Goal: Task Accomplishment & Management: Manage account settings

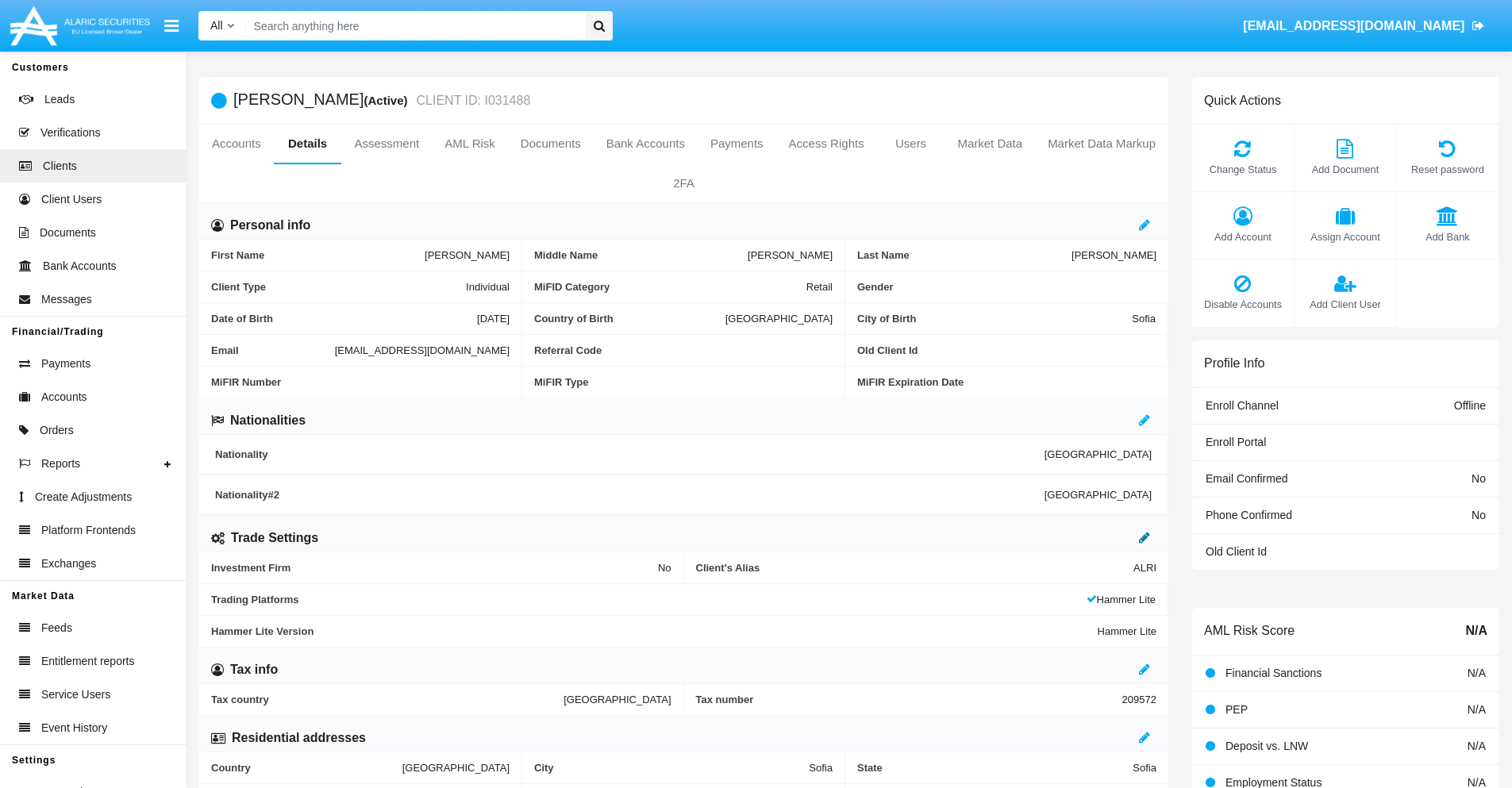
click at [1145, 537] on icon at bounding box center [1145, 537] width 11 height 13
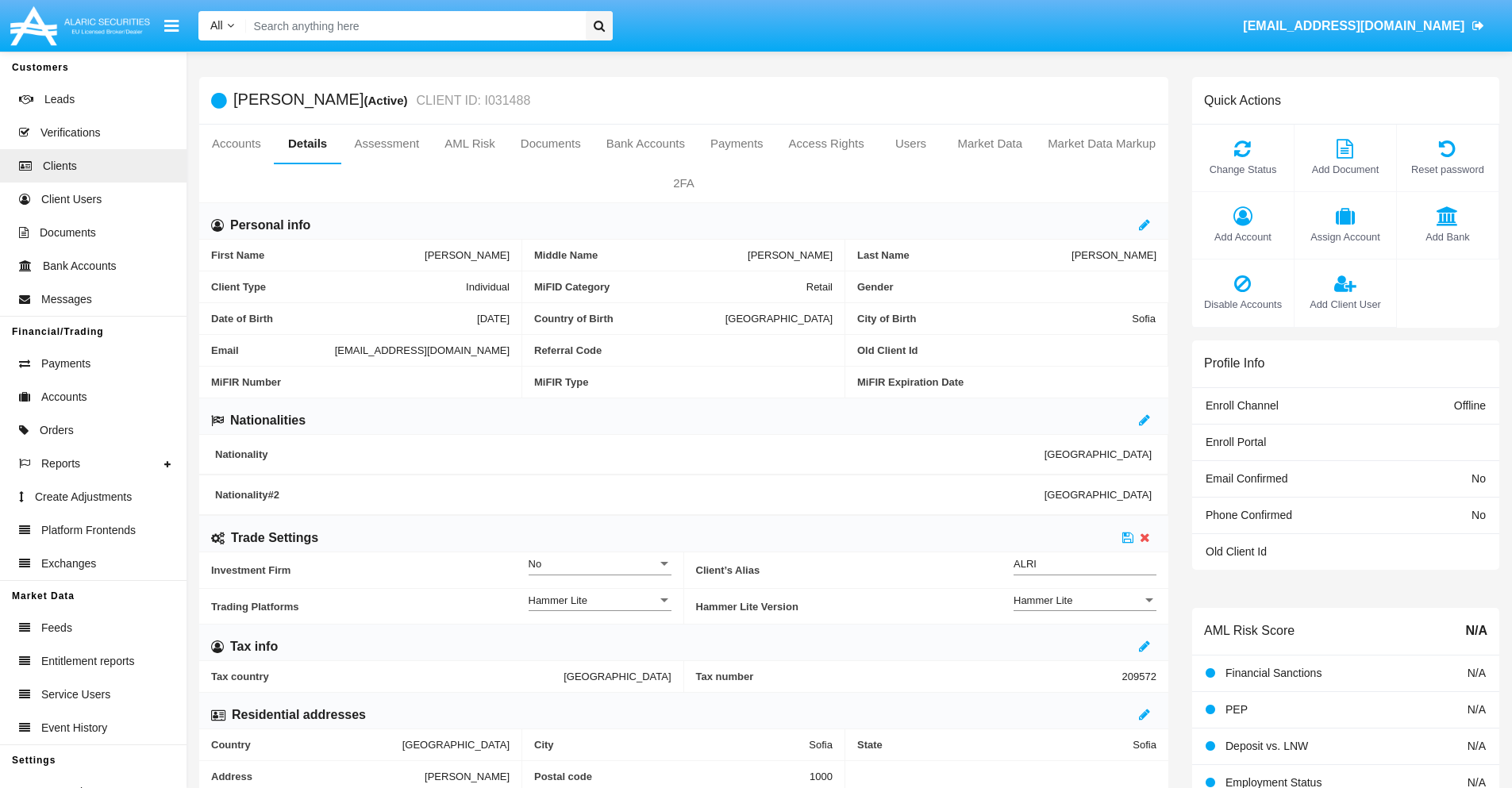
click at [1086, 600] on div "Hammer Lite" at bounding box center [1078, 600] width 129 height 13
click at [1086, 640] on span "Hammer Lite Plus" at bounding box center [1086, 640] width 143 height 31
click at [1129, 537] on icon at bounding box center [1128, 537] width 11 height 13
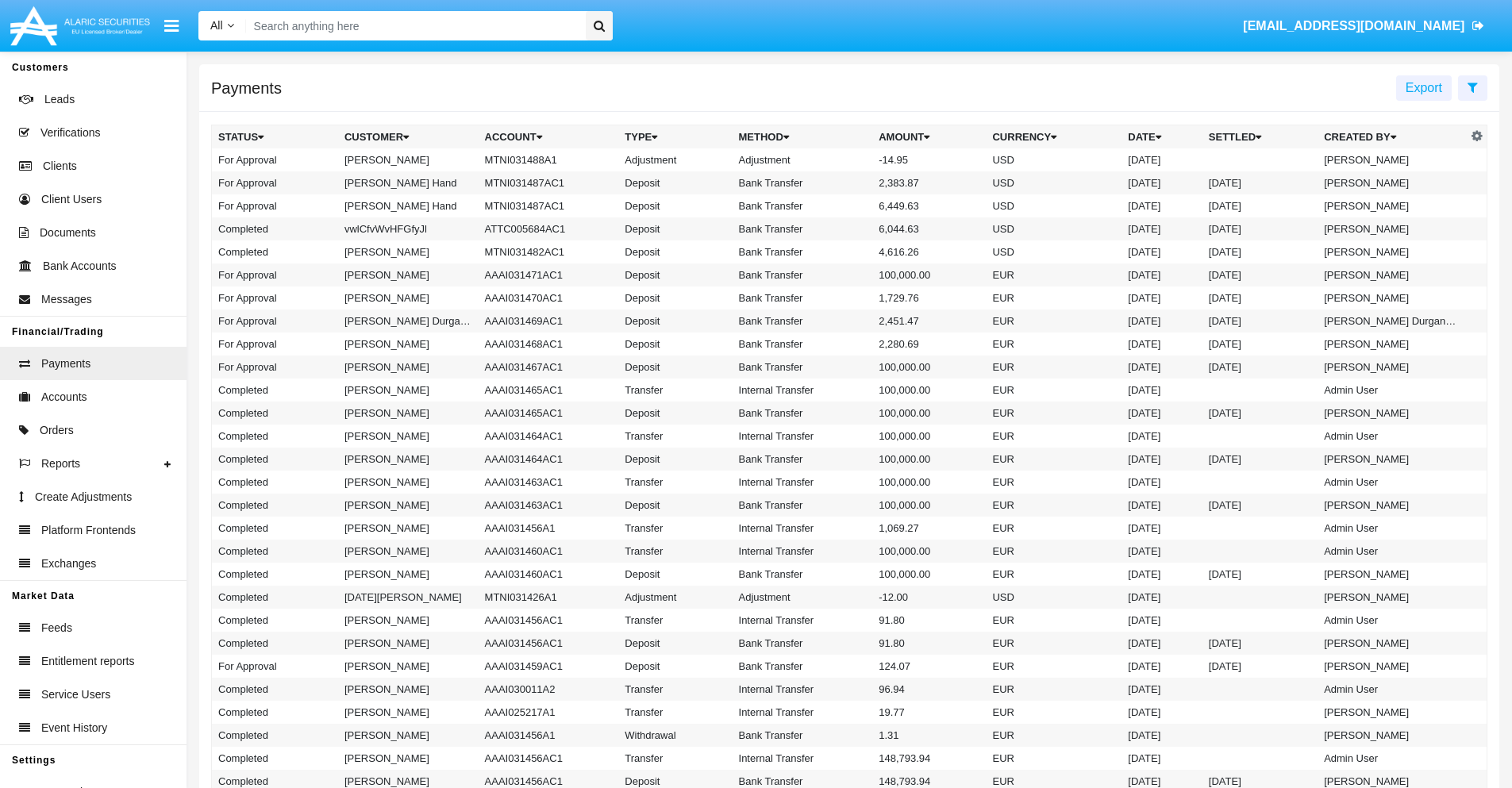
click at [541, 160] on td "MTNI031488A1" at bounding box center [548, 160] width 140 height 23
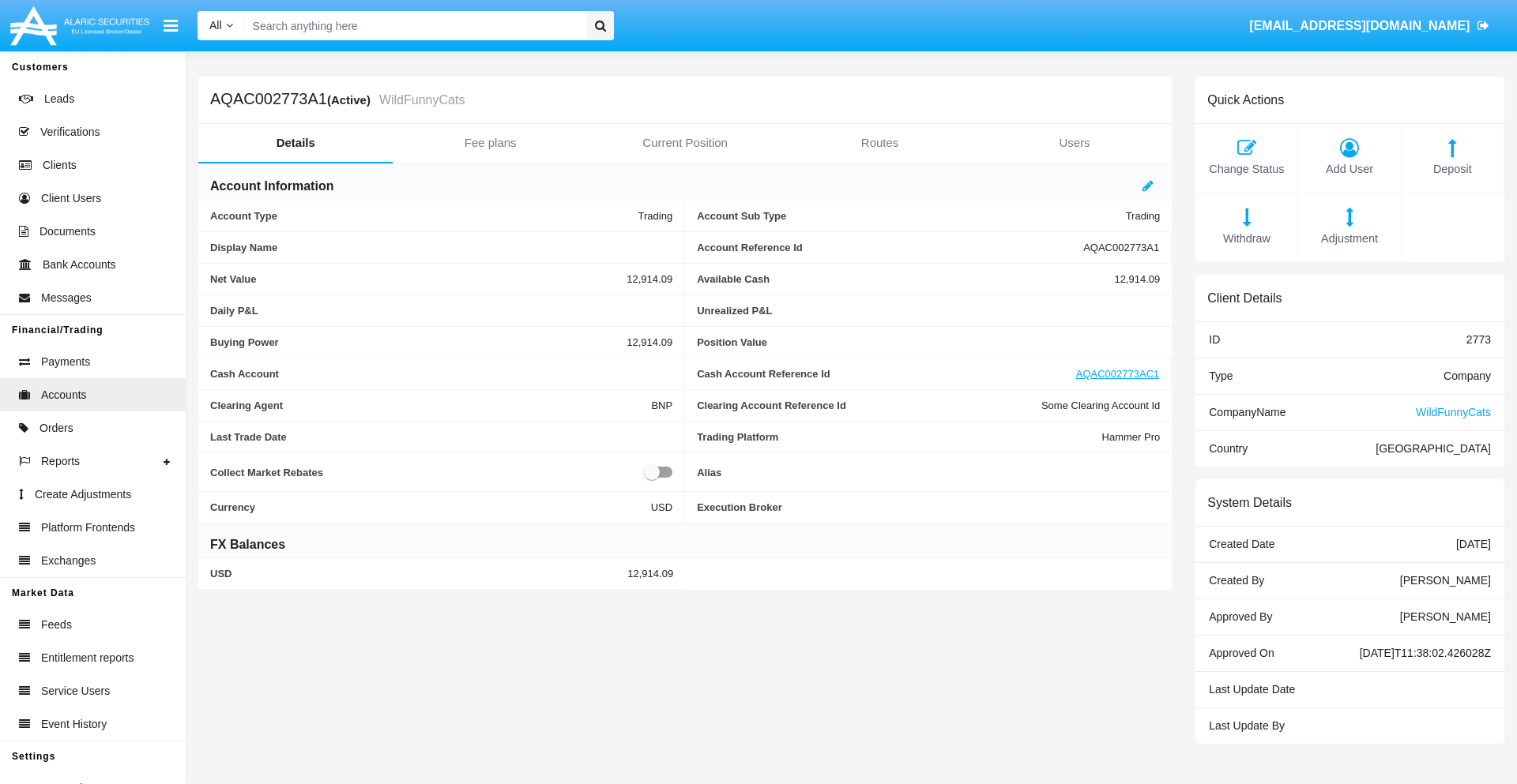
click at [1349, 238] on span "Adjustment" at bounding box center [1349, 239] width 86 height 18
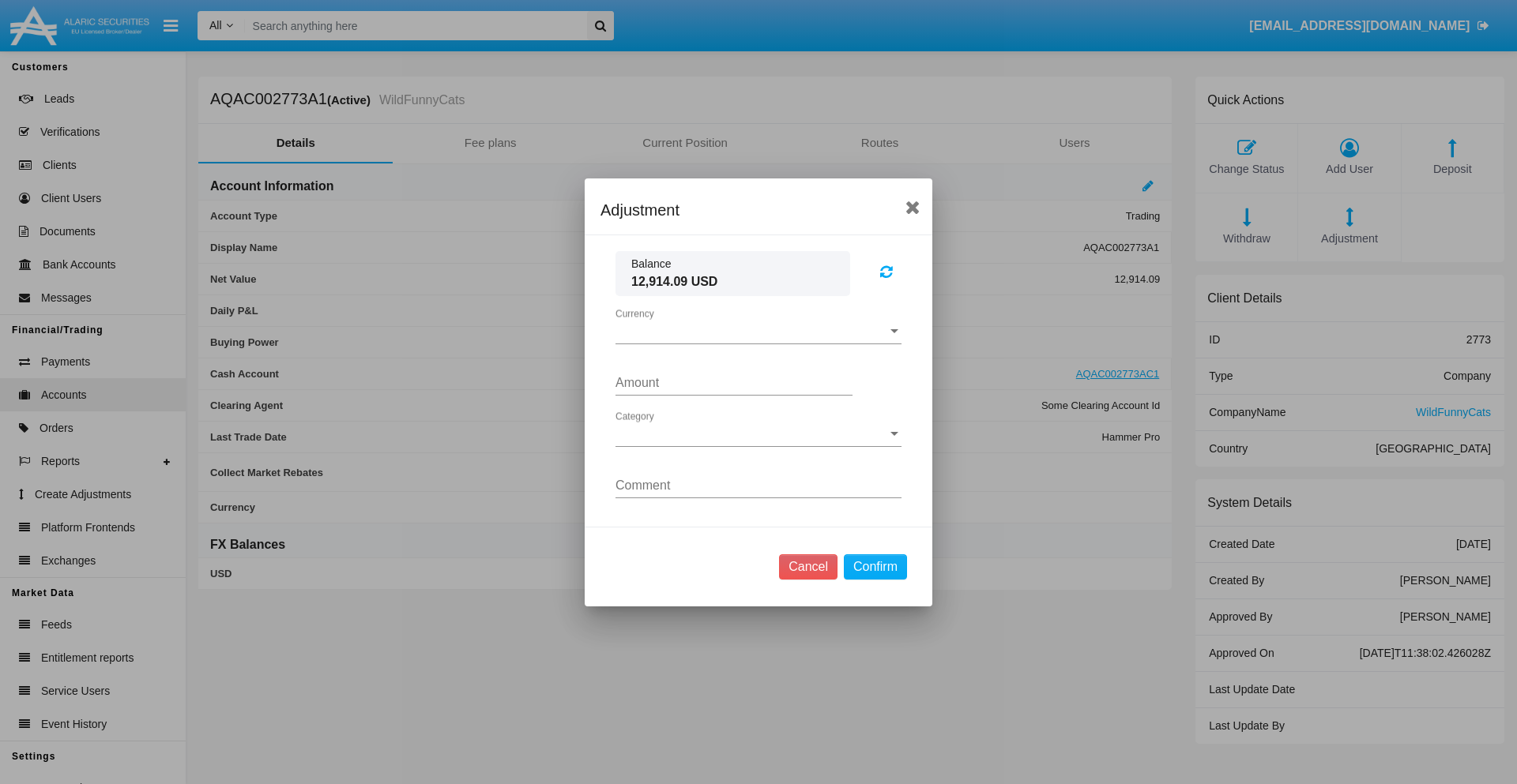
click at [758, 331] on span "Currency" at bounding box center [751, 331] width 272 height 14
click at [758, 343] on span "USD" at bounding box center [758, 343] width 286 height 38
click at [758, 433] on span "Category" at bounding box center [751, 434] width 272 height 14
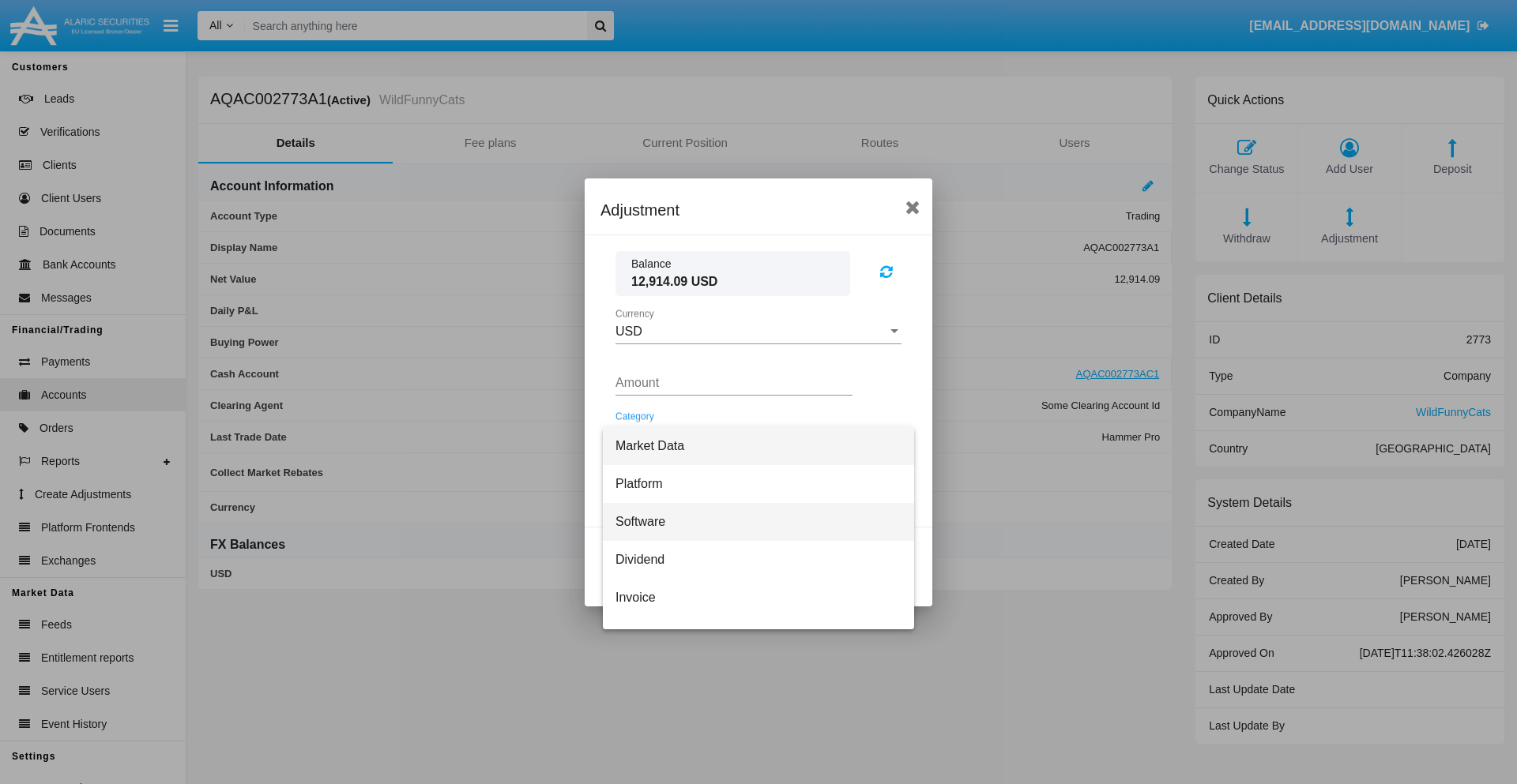
click at [752, 521] on span "Software" at bounding box center [758, 521] width 286 height 38
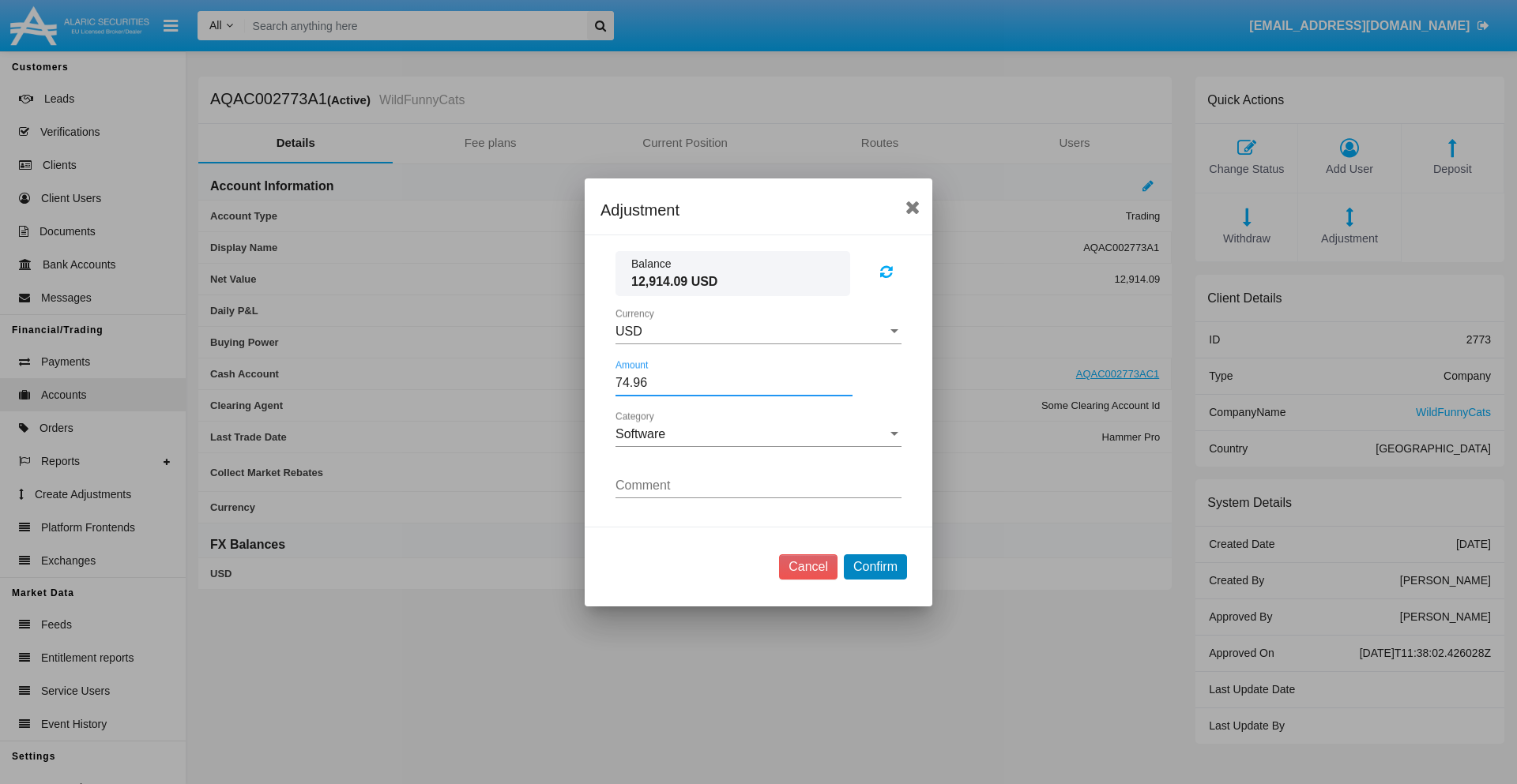
click at [874, 566] on button "Confirm" at bounding box center [875, 567] width 64 height 25
type input "74.9600"
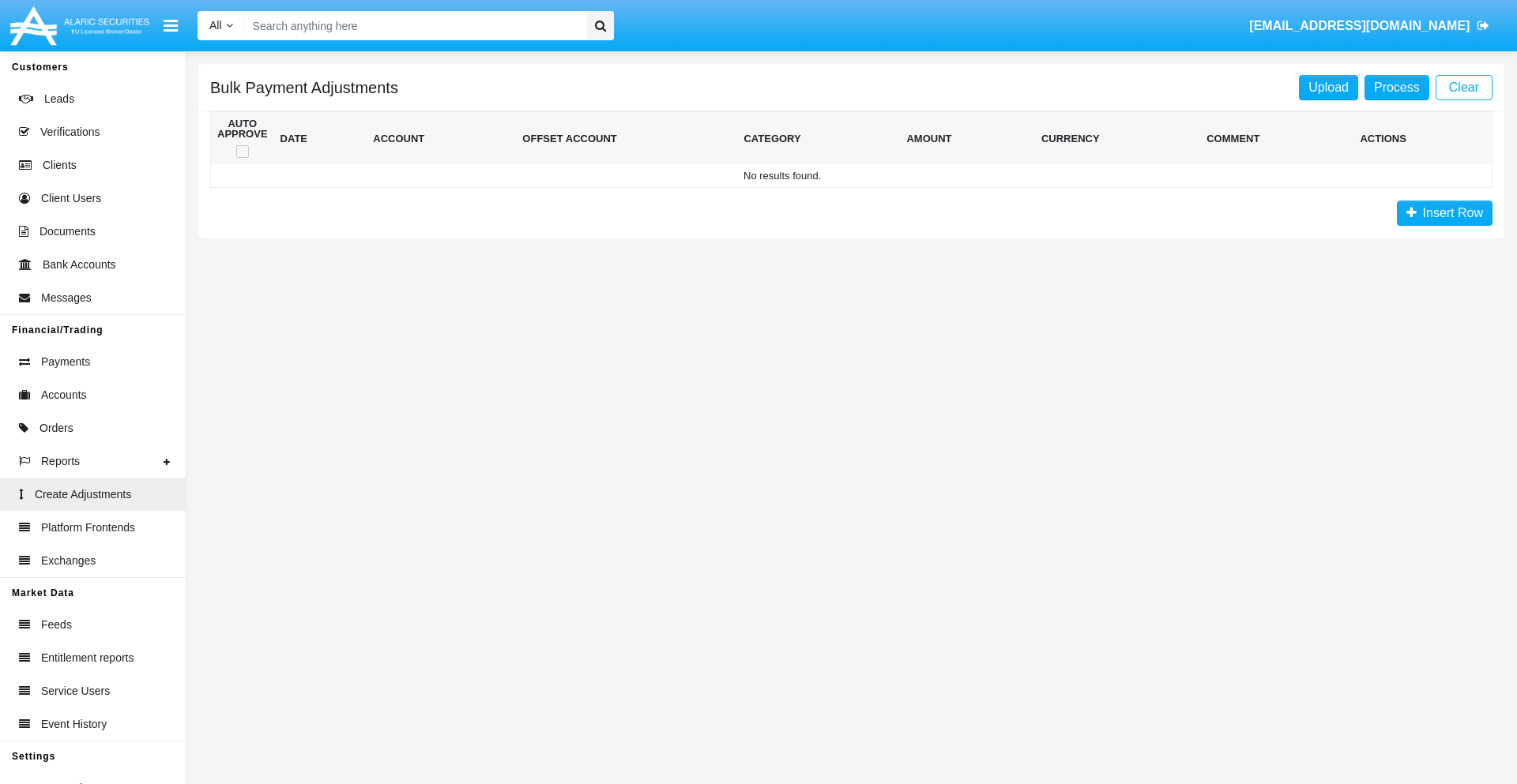
click at [1444, 213] on span "Insert Row" at bounding box center [1449, 213] width 66 height 13
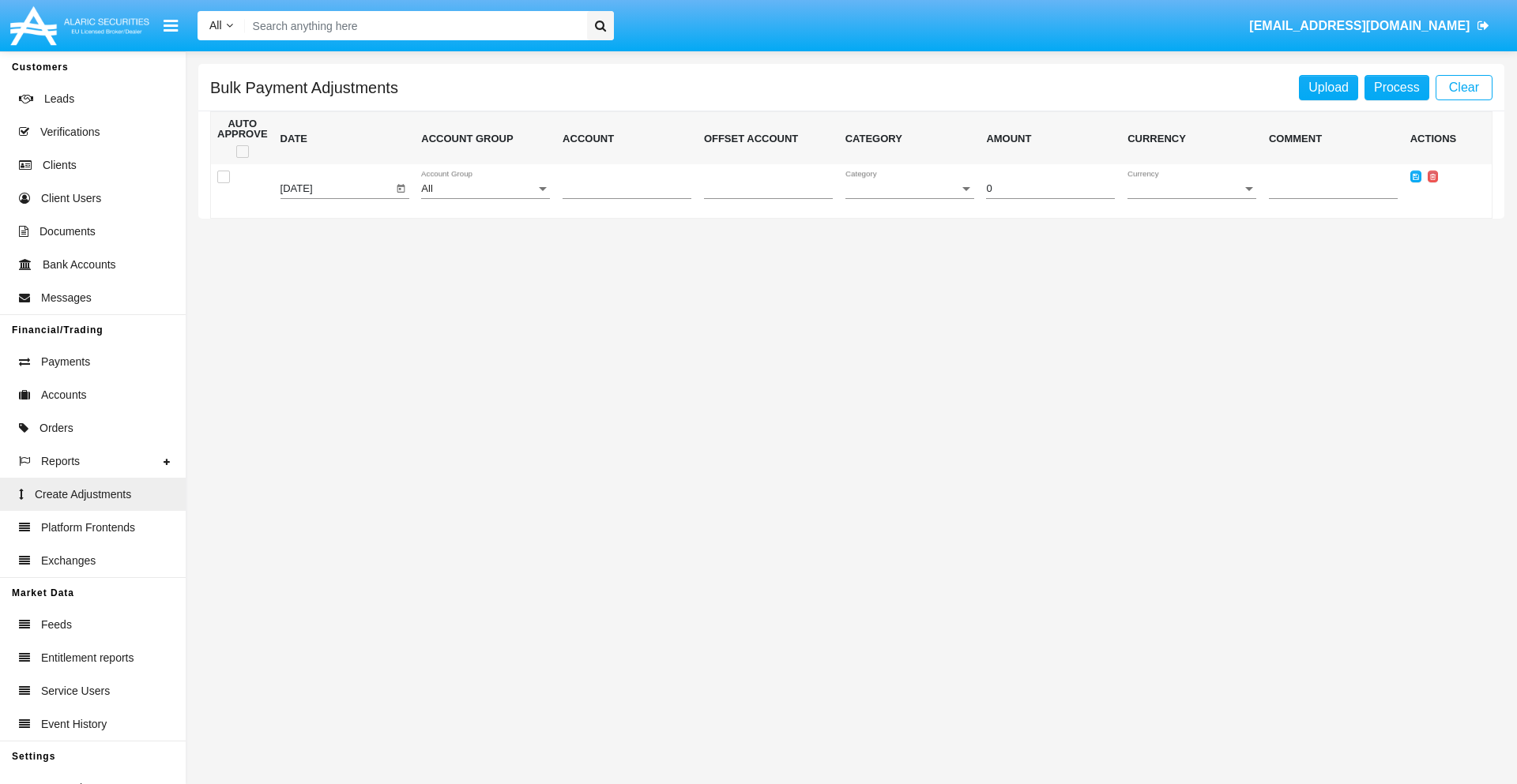
click at [485, 189] on div "All" at bounding box center [478, 189] width 115 height 12
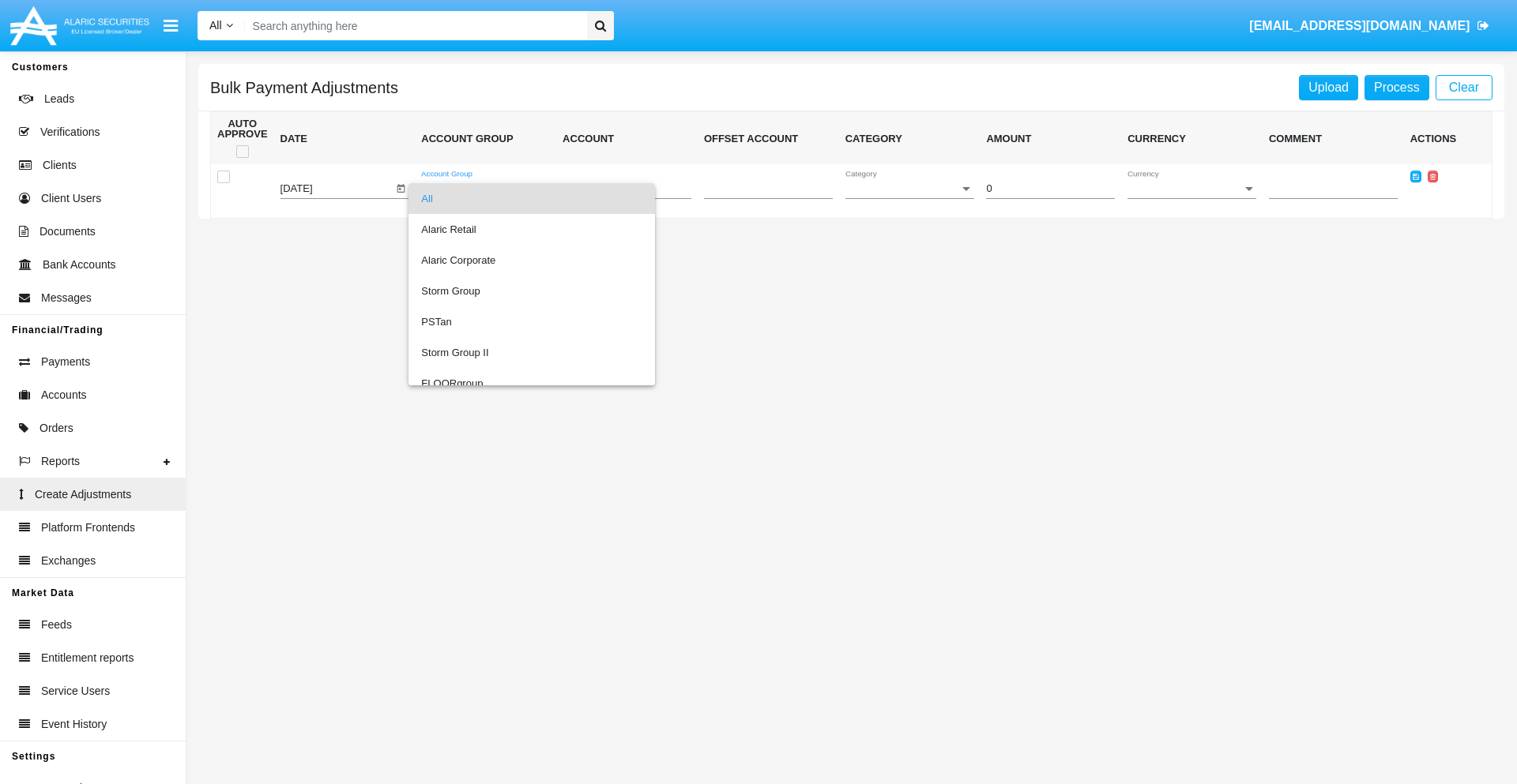
scroll to position [1492, 0]
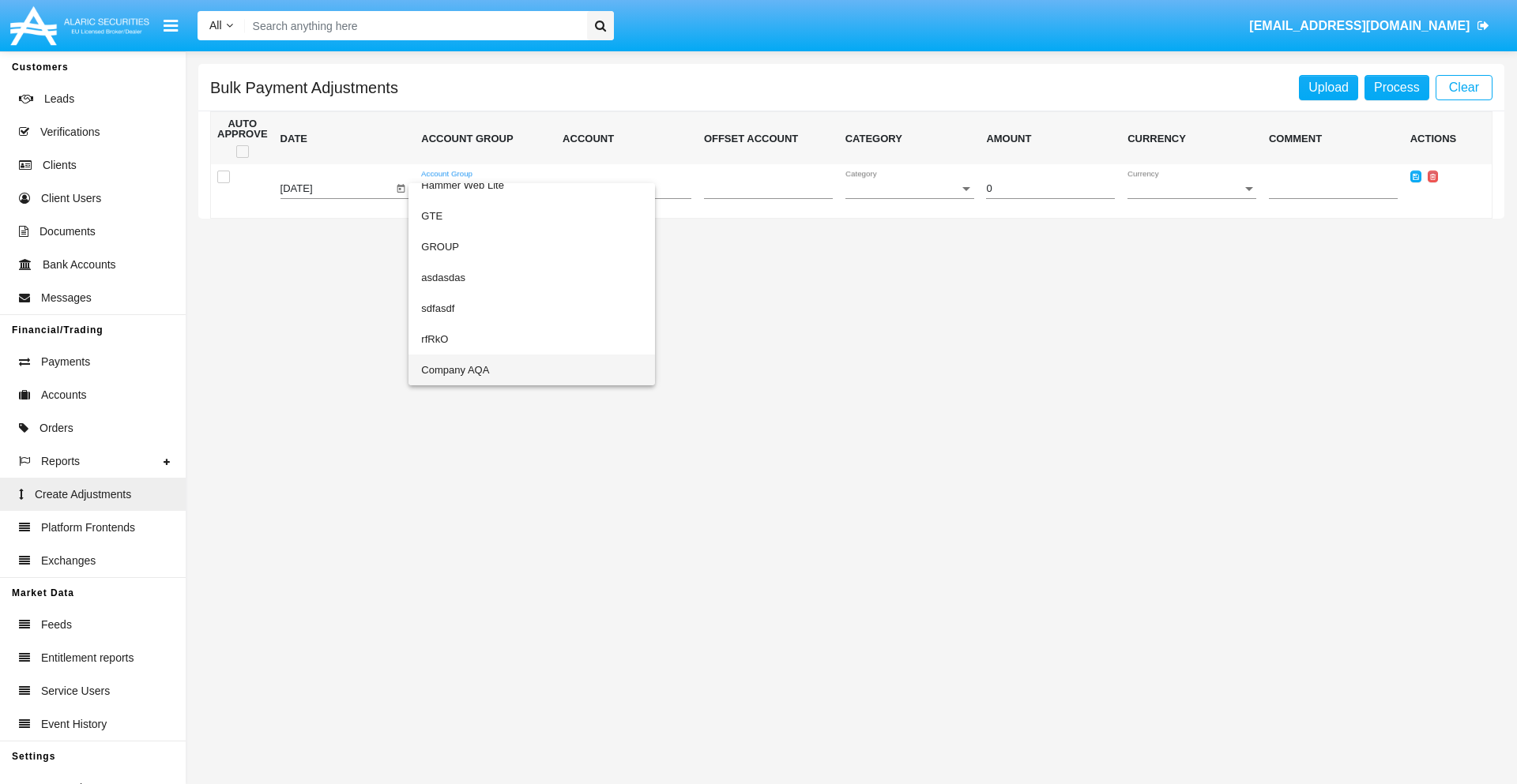
click at [500, 370] on span "Company AQA" at bounding box center [531, 370] width 221 height 31
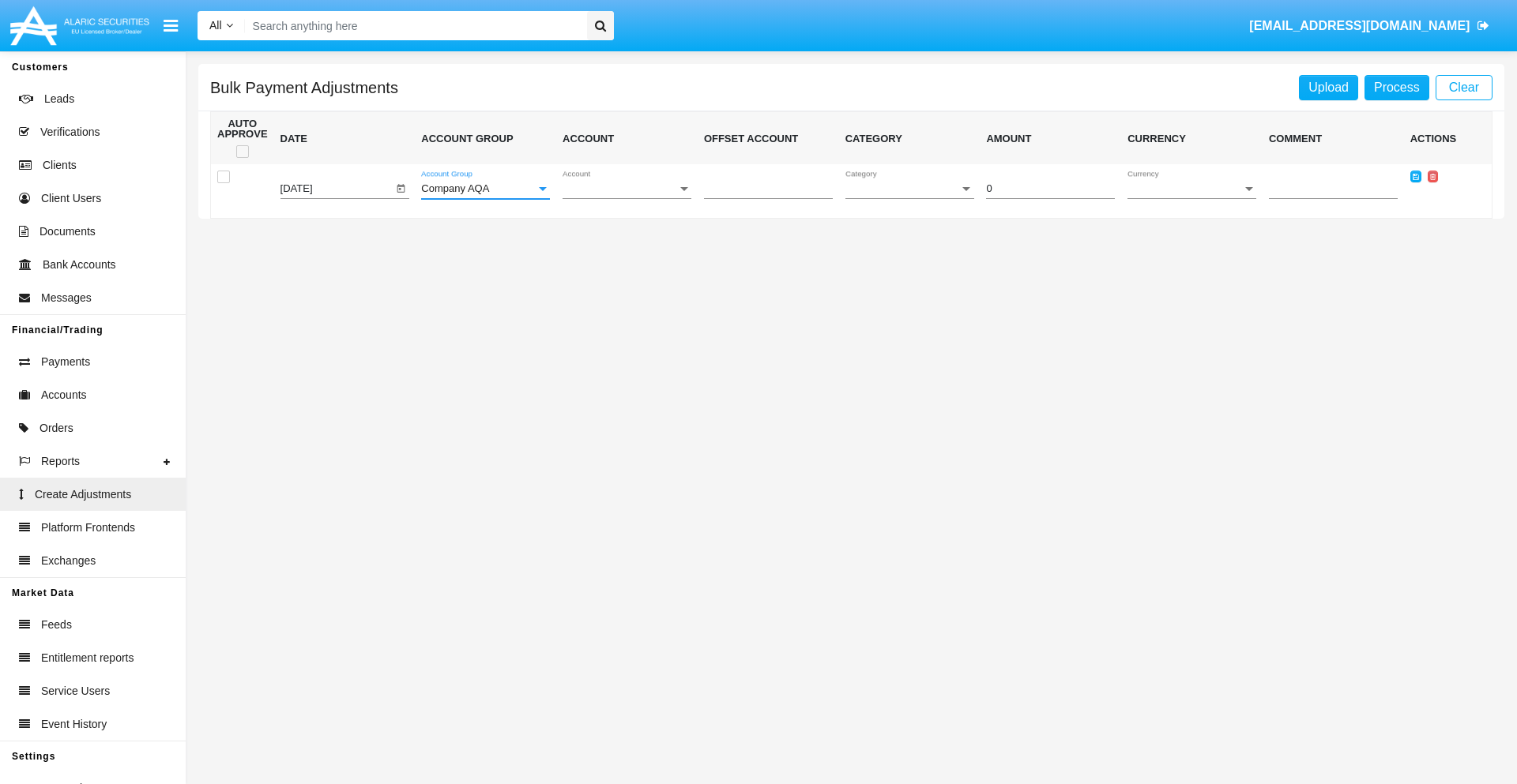
click at [627, 189] on span "Account" at bounding box center [619, 189] width 115 height 12
click at [620, 260] on span "AQAC002773A2" at bounding box center [627, 260] width 129 height 31
click at [910, 189] on span "Category" at bounding box center [902, 189] width 115 height 12
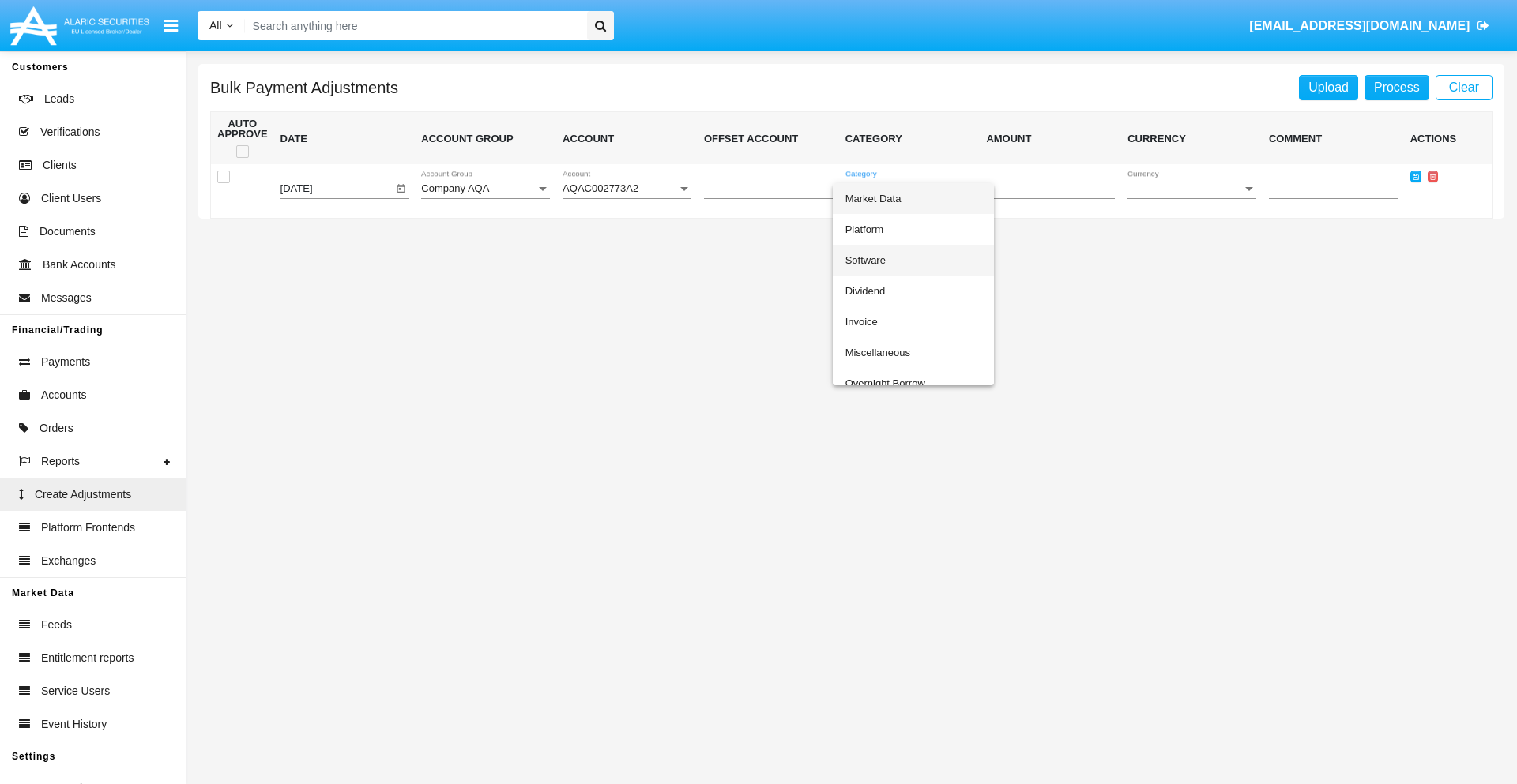
click at [912, 260] on span "Software" at bounding box center [913, 260] width 136 height 31
type input "-10.04"
click at [1192, 189] on span "Currency" at bounding box center [1184, 189] width 115 height 12
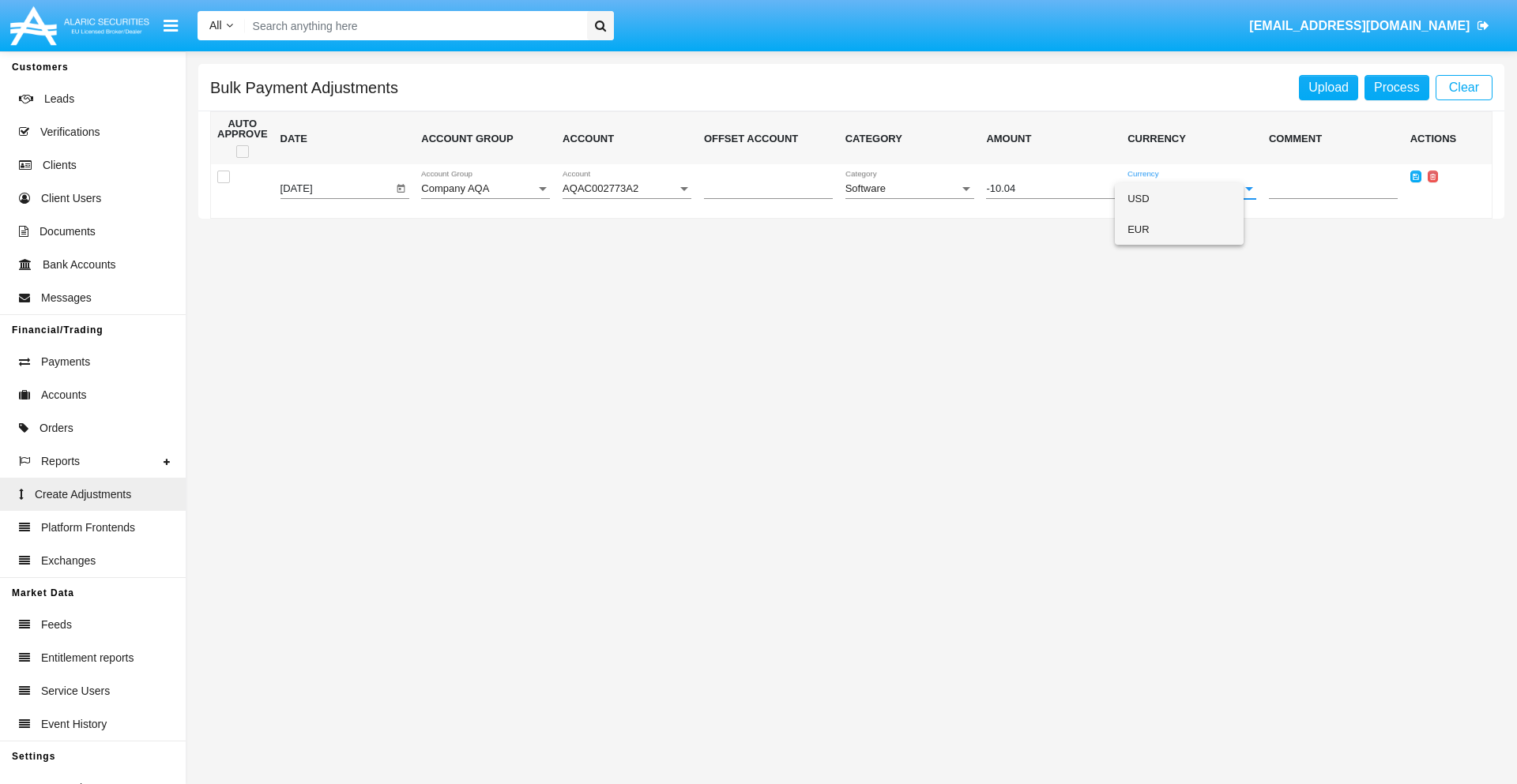
click at [1192, 229] on span "EUR" at bounding box center [1179, 229] width 104 height 31
click at [1415, 177] on icon at bounding box center [1416, 177] width 7 height 7
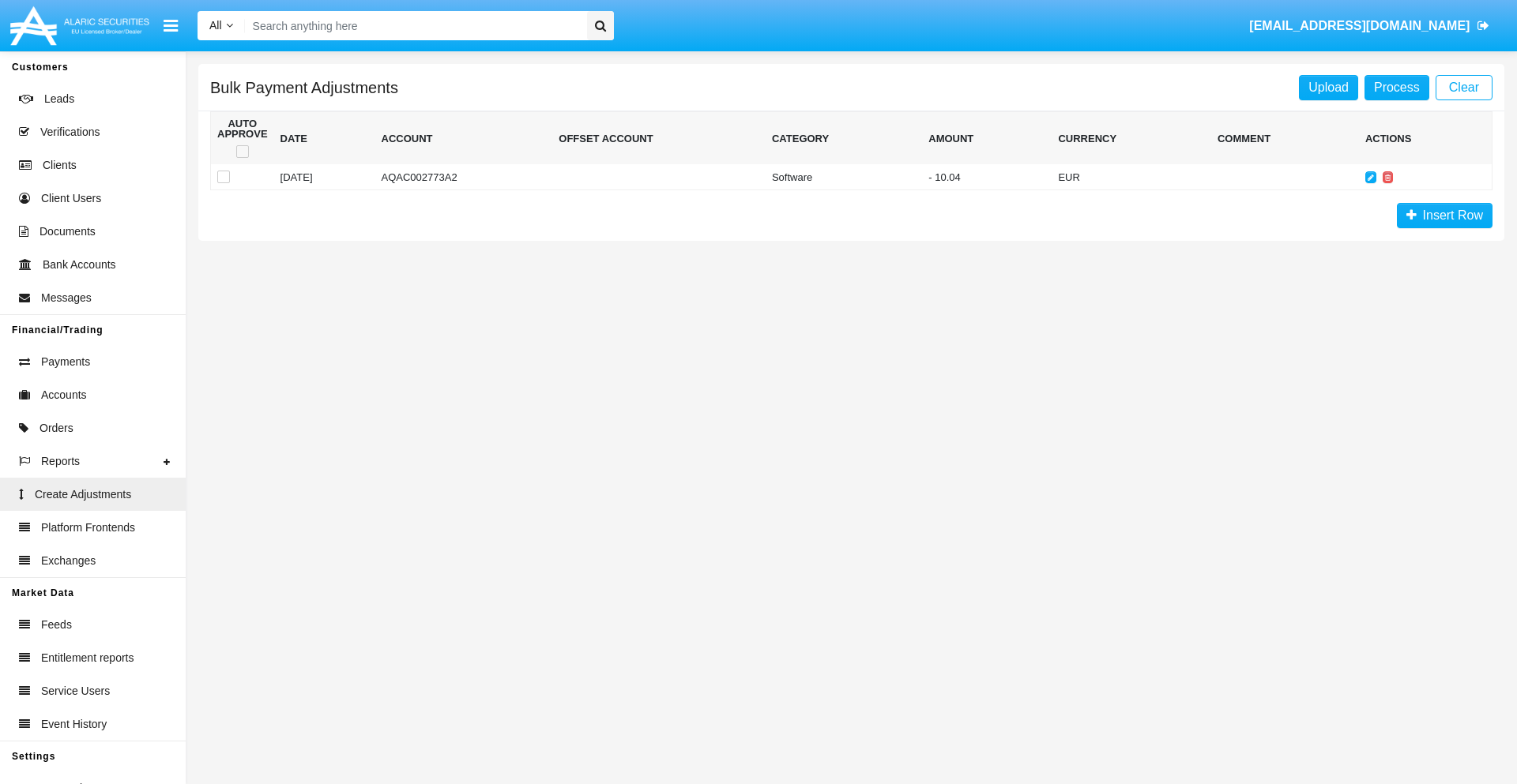
click at [242, 151] on span at bounding box center [242, 151] width 13 height 13
click at [242, 158] on input "checkbox" at bounding box center [242, 158] width 1 height 1
checkbox input "true"
click at [1396, 87] on link "Process" at bounding box center [1396, 88] width 64 height 25
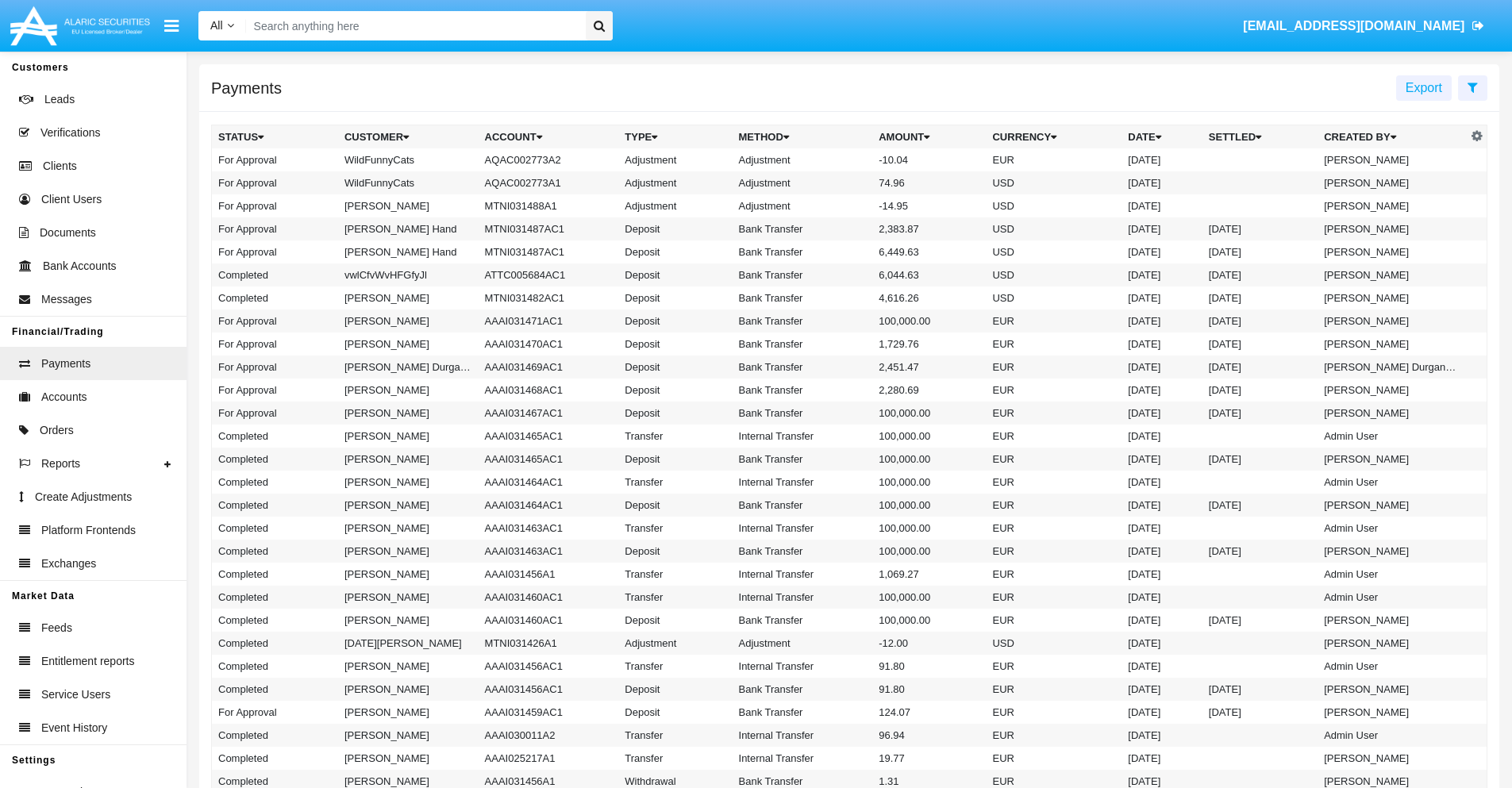
click at [849, 160] on td "Adjustment" at bounding box center [802, 160] width 140 height 23
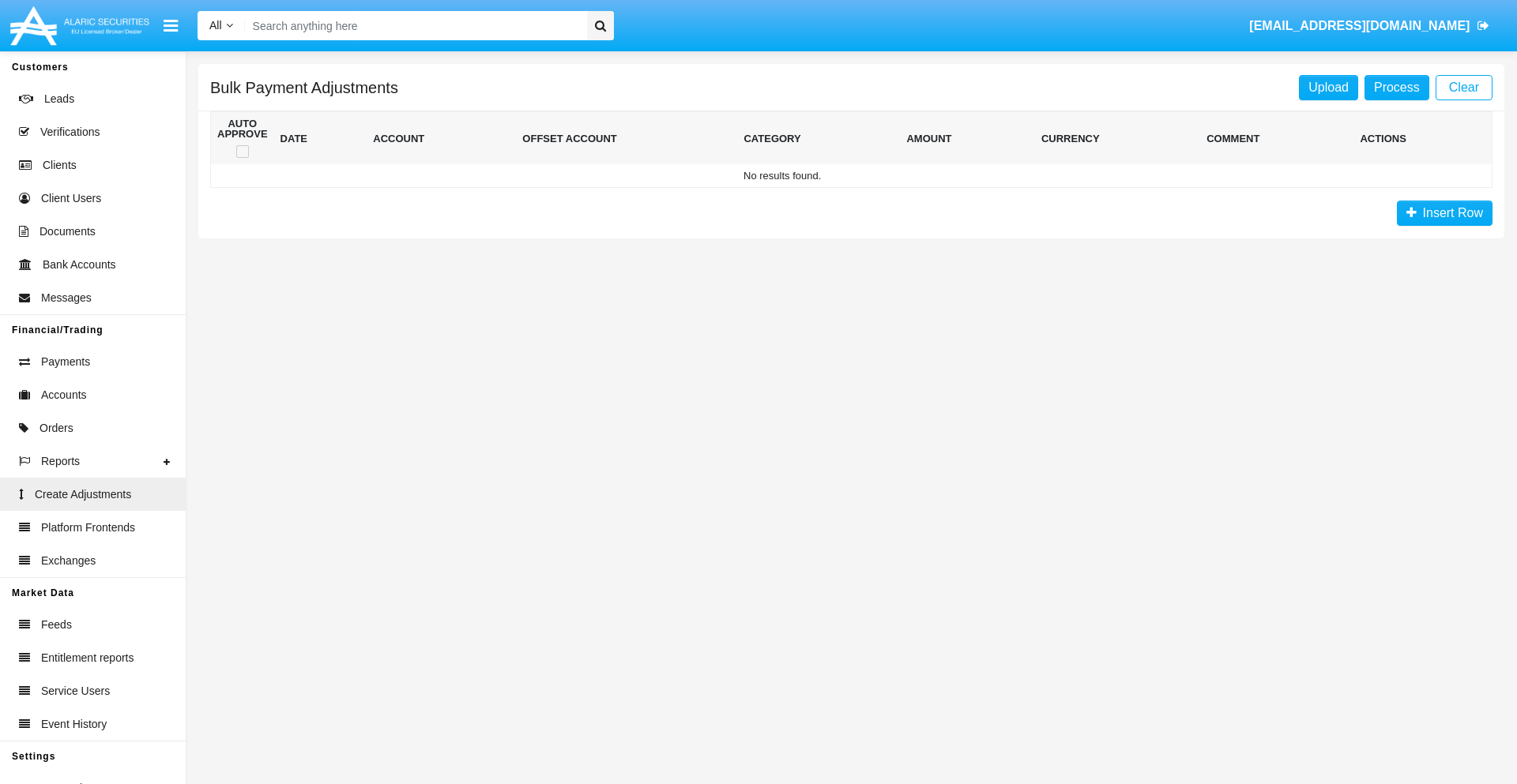
click at [1444, 213] on span "Insert Row" at bounding box center [1449, 213] width 66 height 13
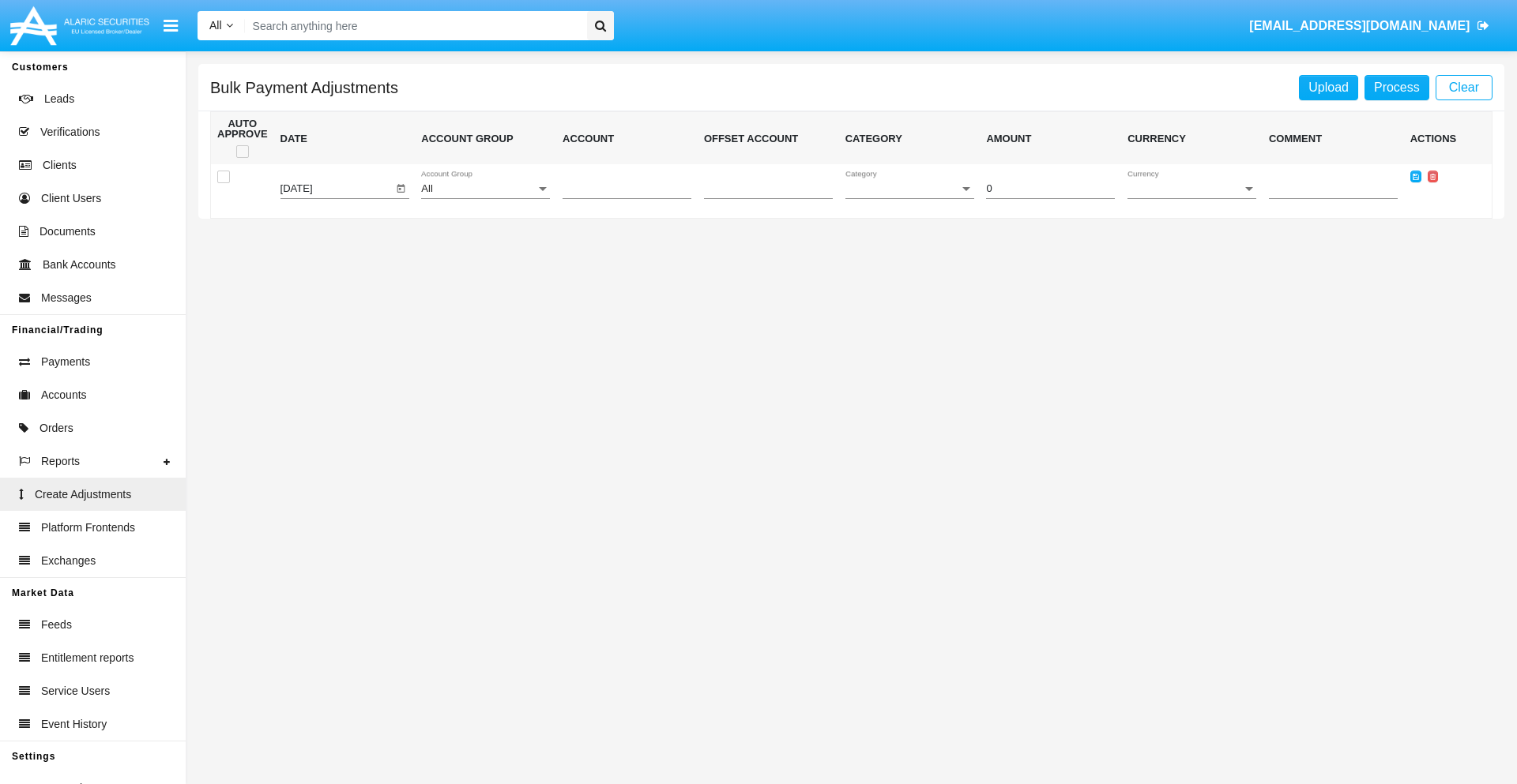
click at [485, 189] on div "All" at bounding box center [478, 189] width 115 height 12
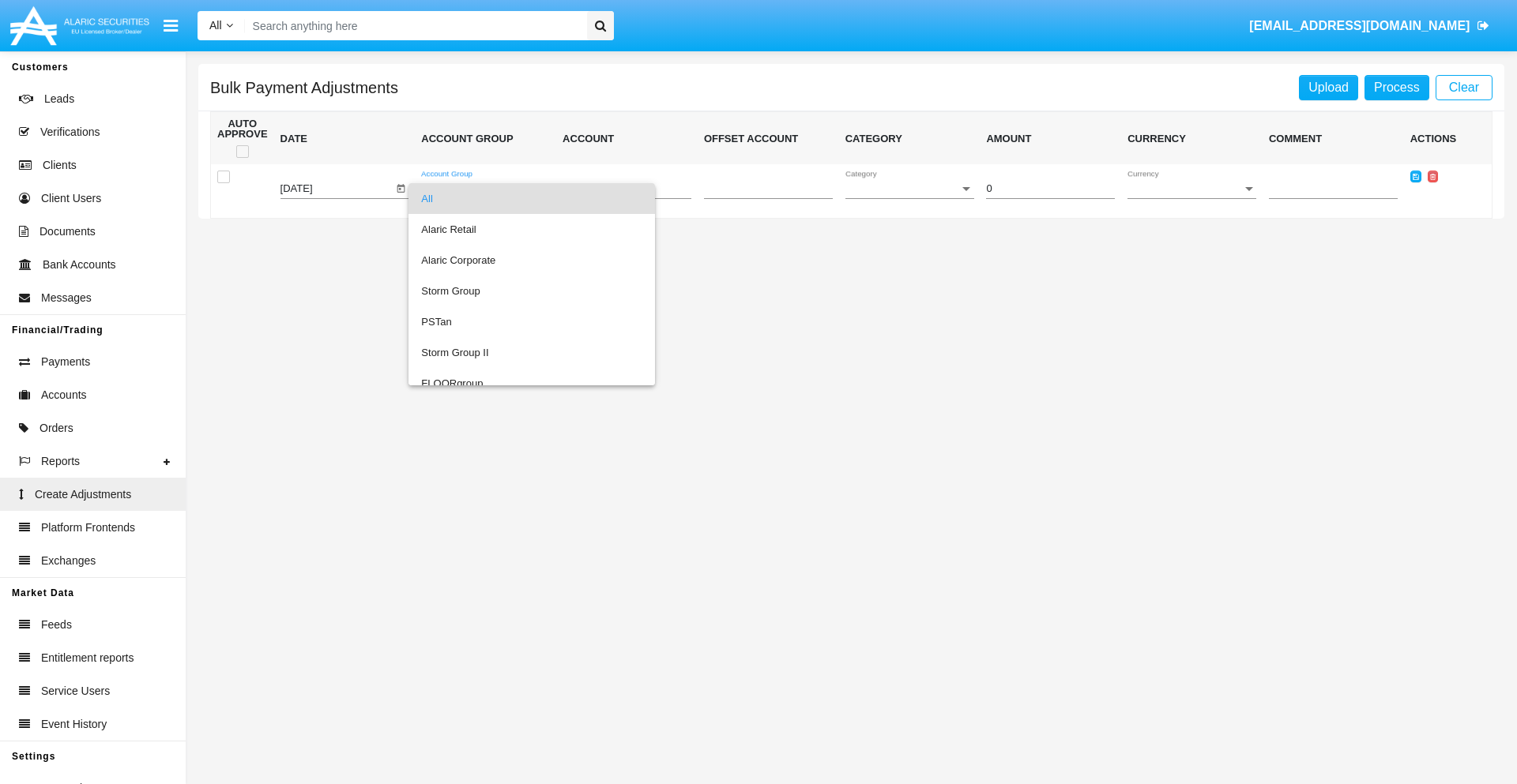
scroll to position [1492, 0]
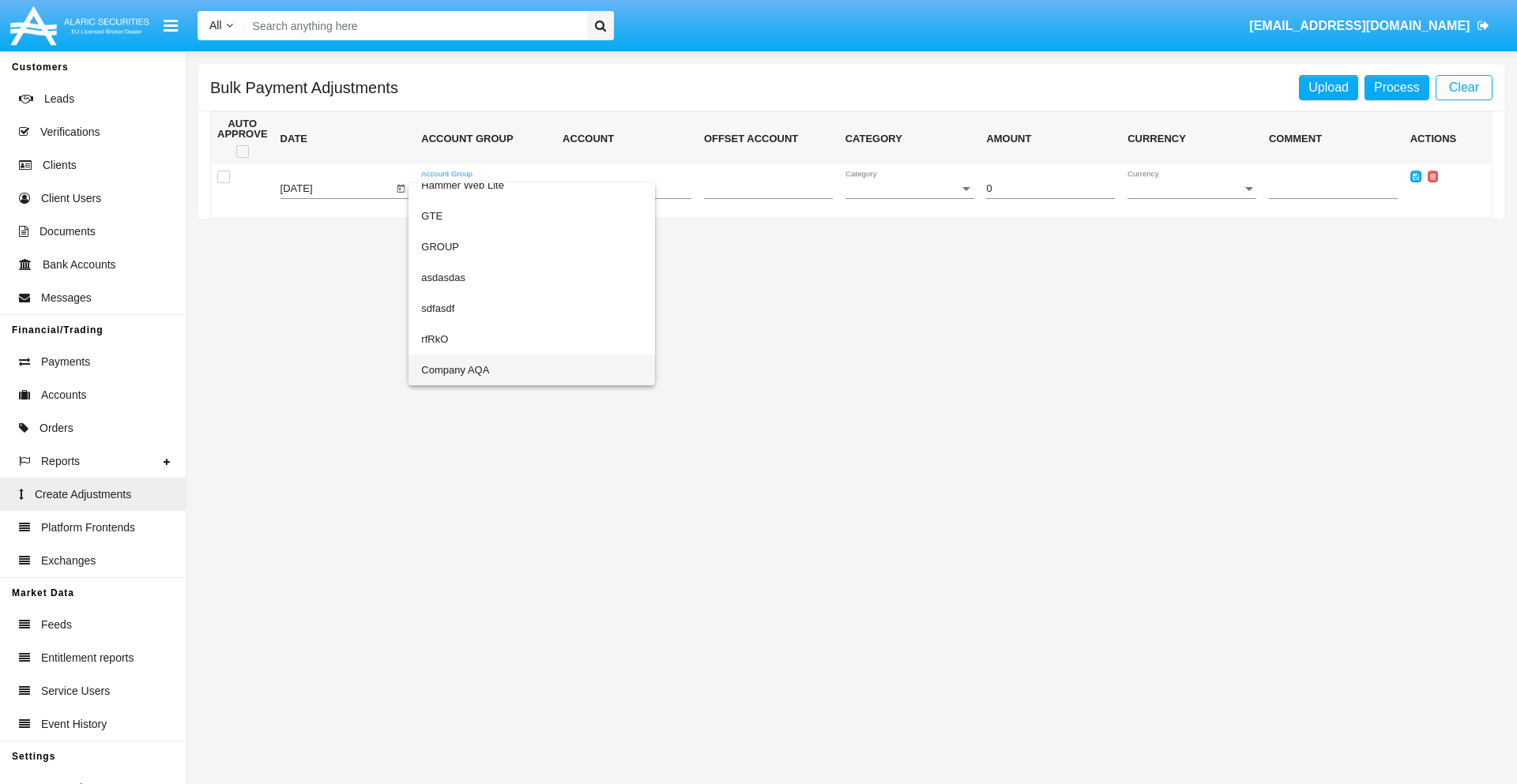
click at [500, 370] on span "Company AQA" at bounding box center [531, 370] width 221 height 31
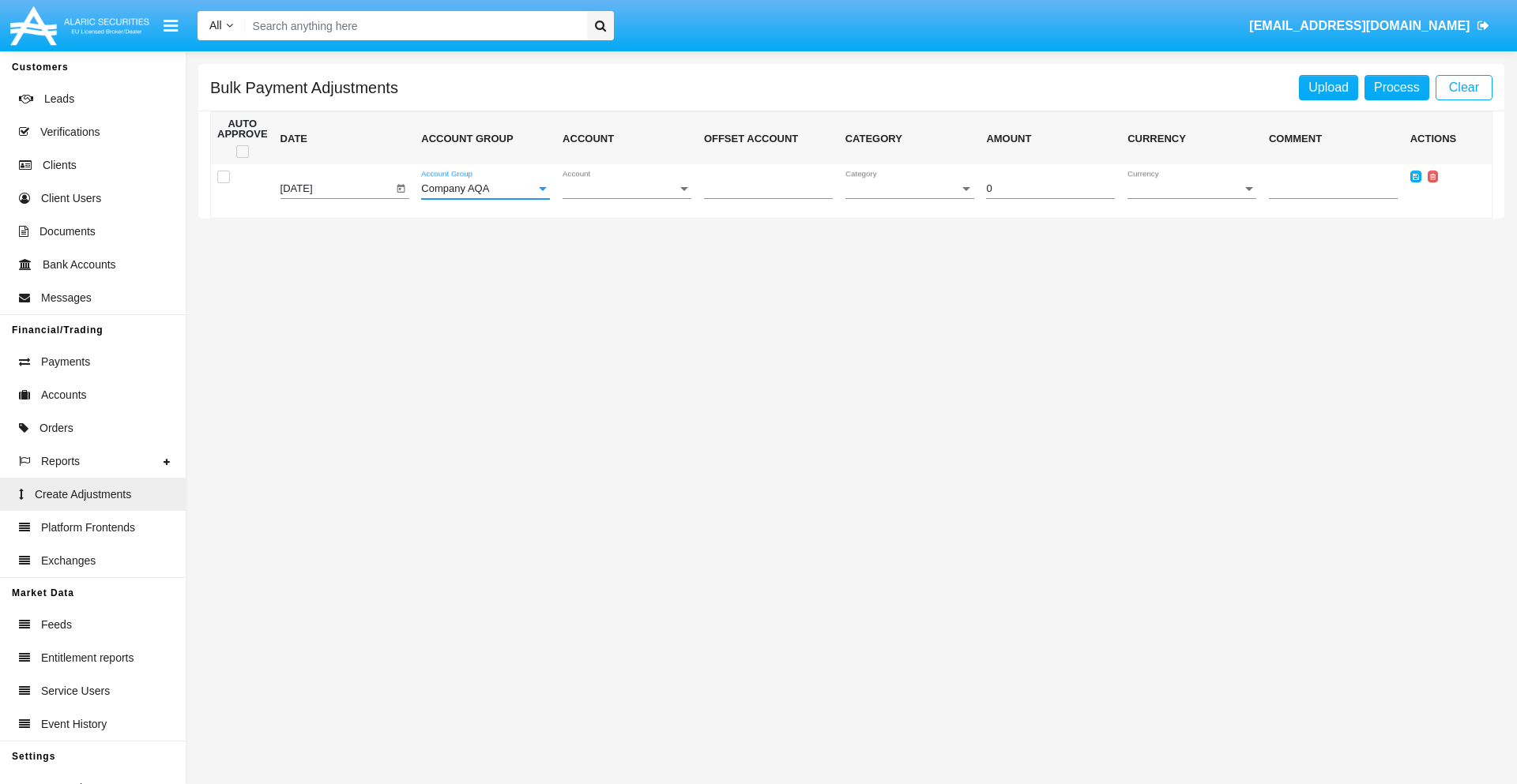
click at [627, 189] on span "Account" at bounding box center [619, 189] width 115 height 12
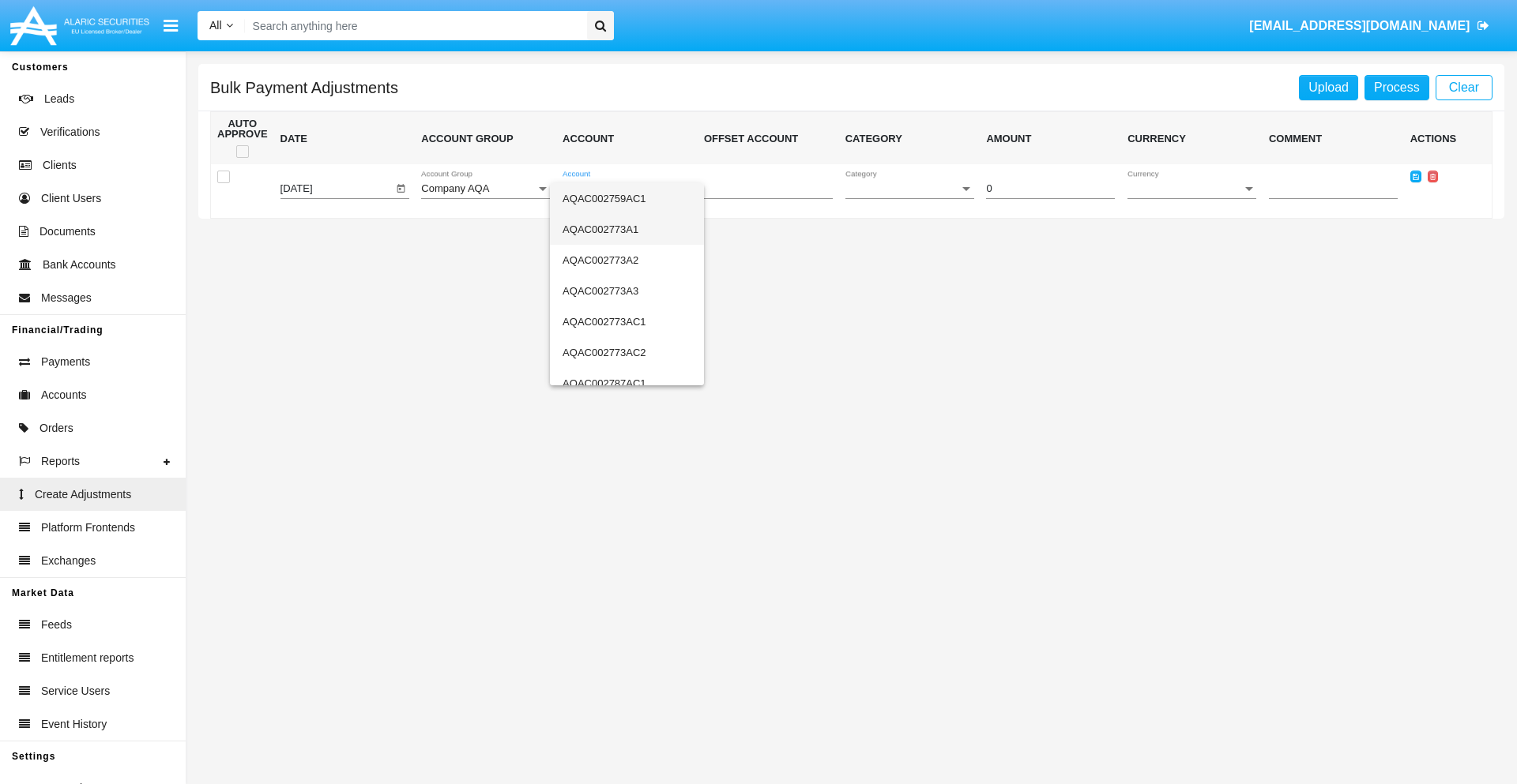
click at [620, 229] on span "AQAC002773A1" at bounding box center [627, 229] width 129 height 31
click at [910, 189] on span "Category" at bounding box center [902, 189] width 115 height 12
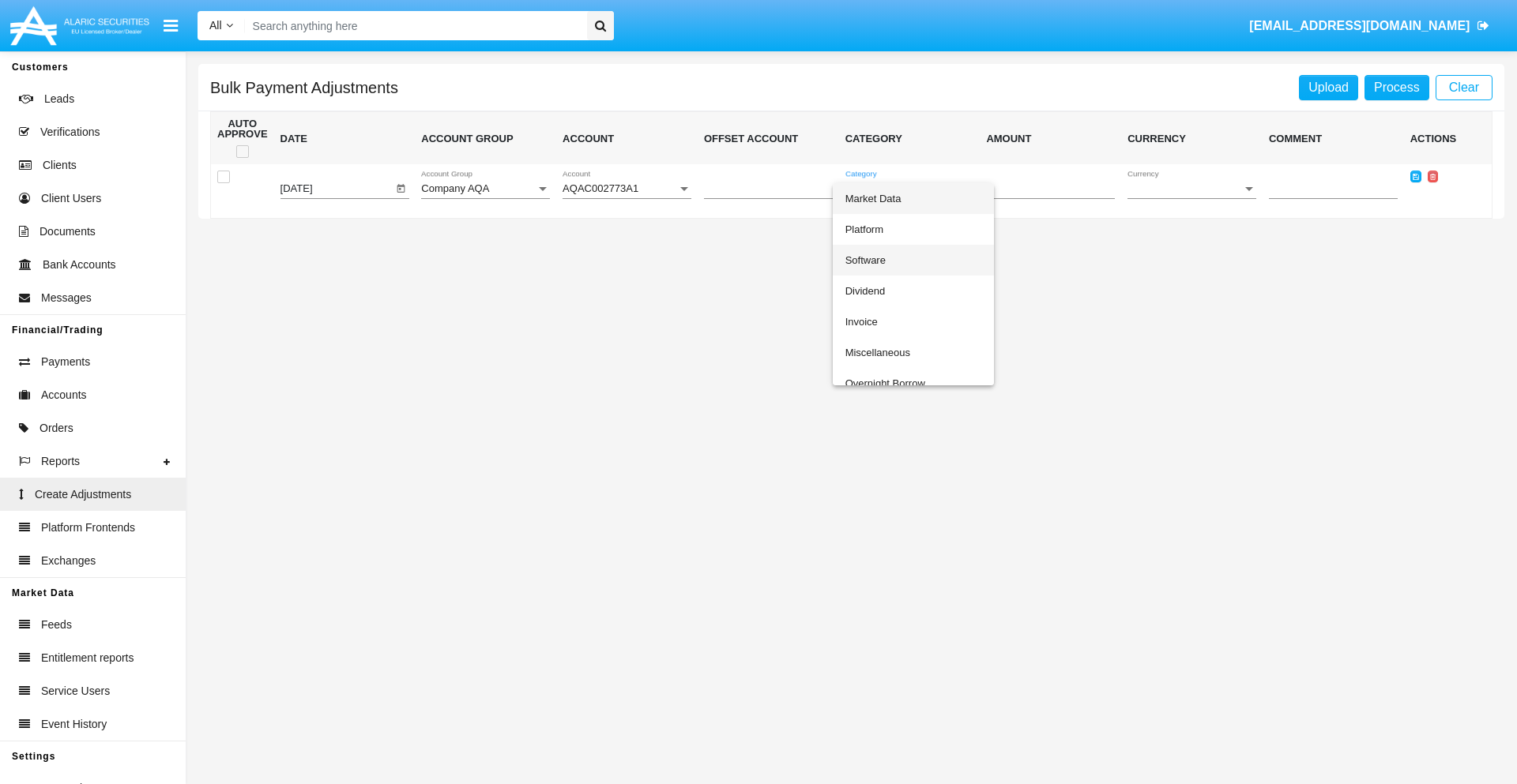
click at [912, 260] on span "Software" at bounding box center [913, 260] width 136 height 31
type input "-90.58"
click at [1192, 189] on span "Currency" at bounding box center [1184, 189] width 115 height 12
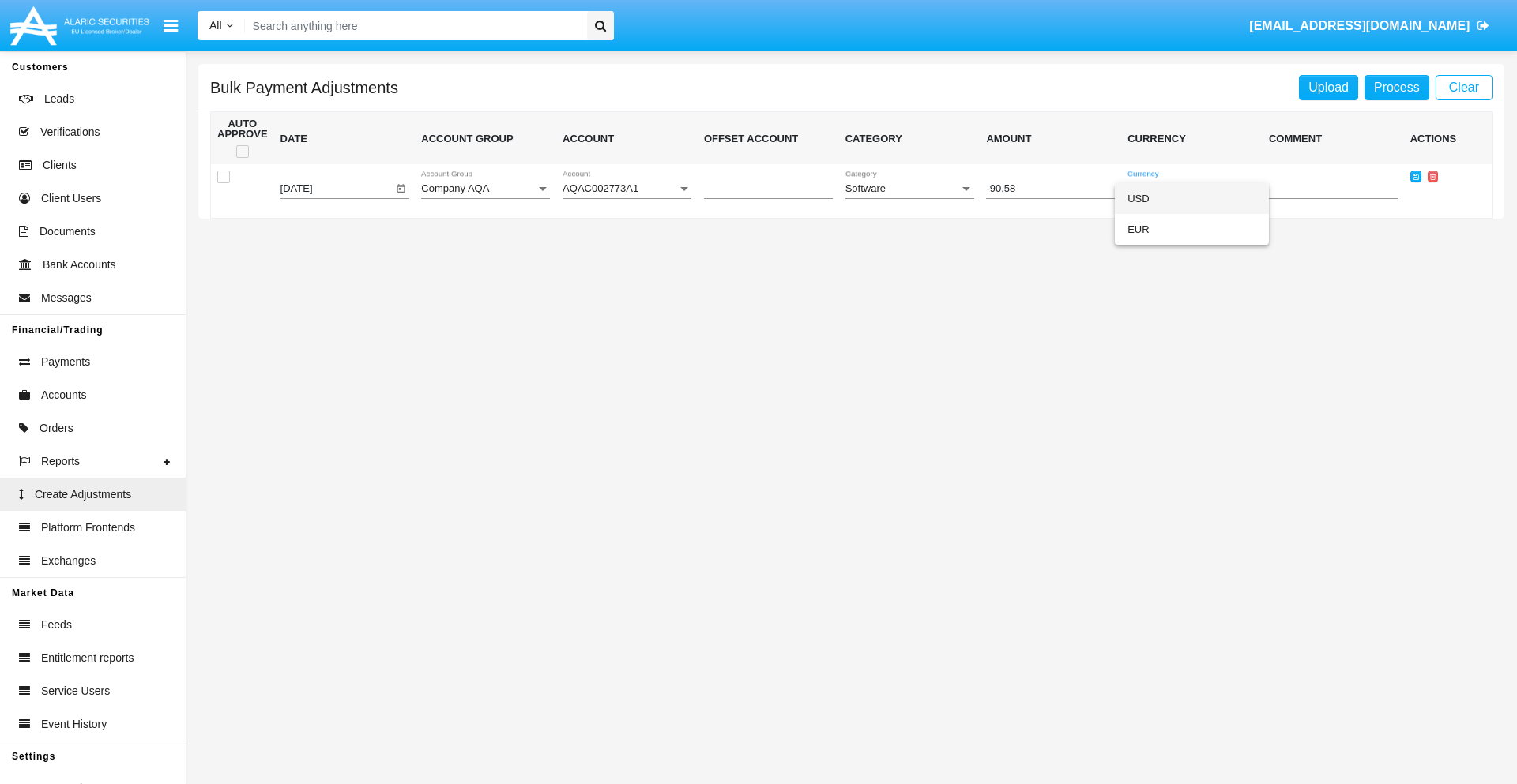
click at [1192, 198] on span "USD" at bounding box center [1192, 198] width 129 height 31
click at [1415, 177] on icon at bounding box center [1416, 177] width 7 height 7
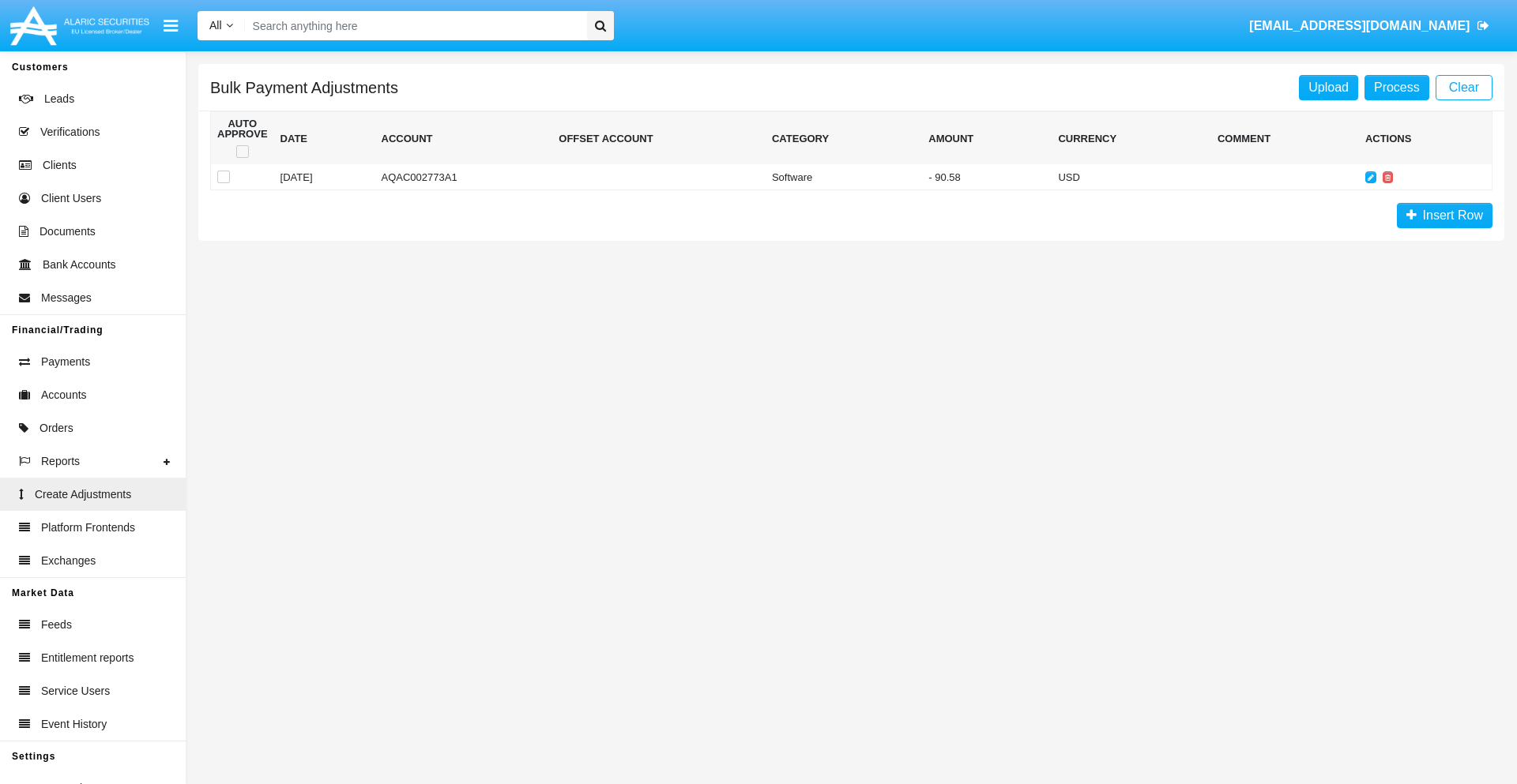
click at [242, 151] on span at bounding box center [242, 151] width 13 height 13
click at [242, 158] on input "checkbox" at bounding box center [242, 158] width 1 height 1
checkbox input "true"
click at [1396, 87] on link "Process" at bounding box center [1396, 88] width 64 height 25
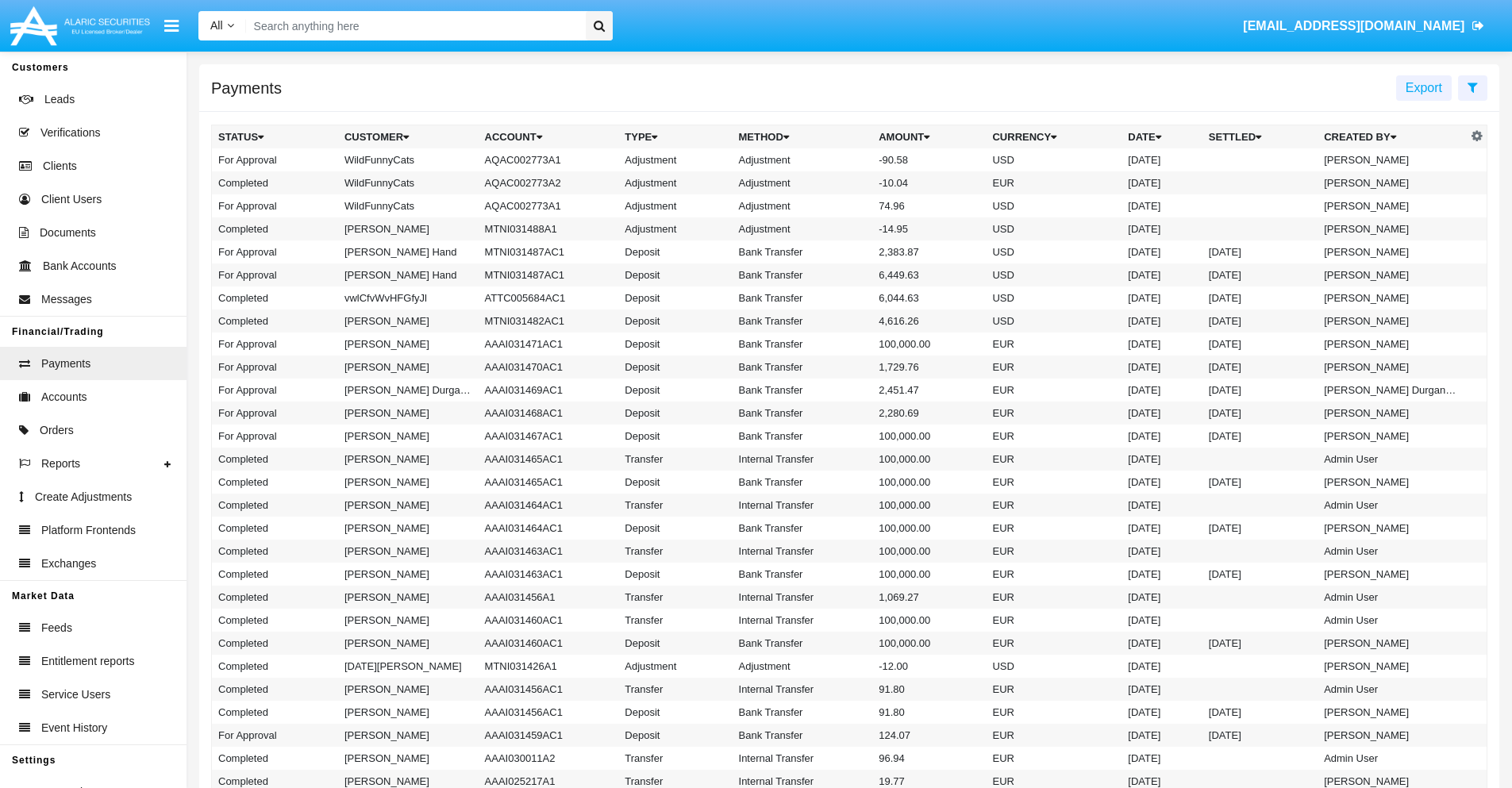
click at [849, 160] on td "Adjustment" at bounding box center [802, 160] width 140 height 23
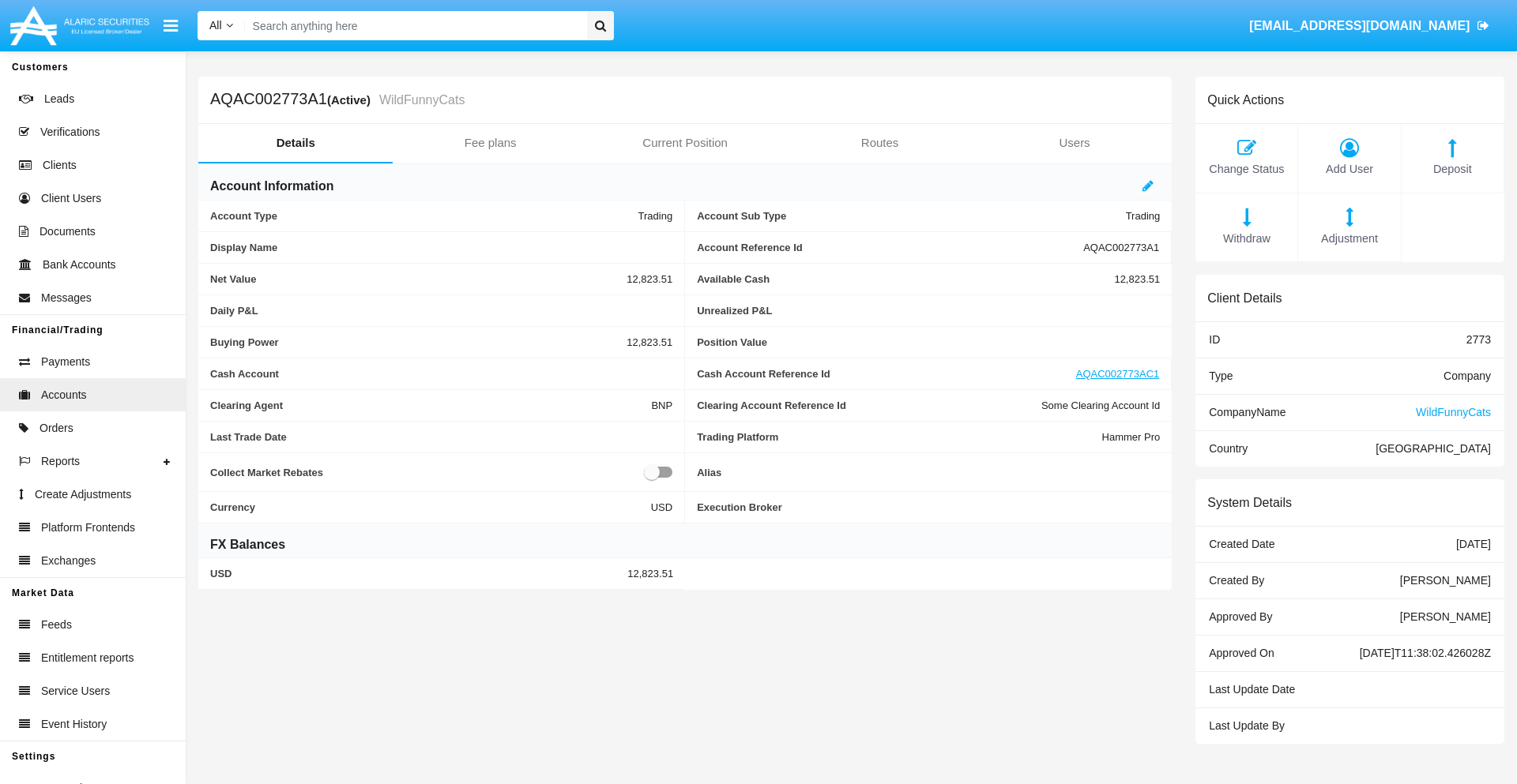
click at [1452, 169] on span "Deposit" at bounding box center [1452, 170] width 86 height 18
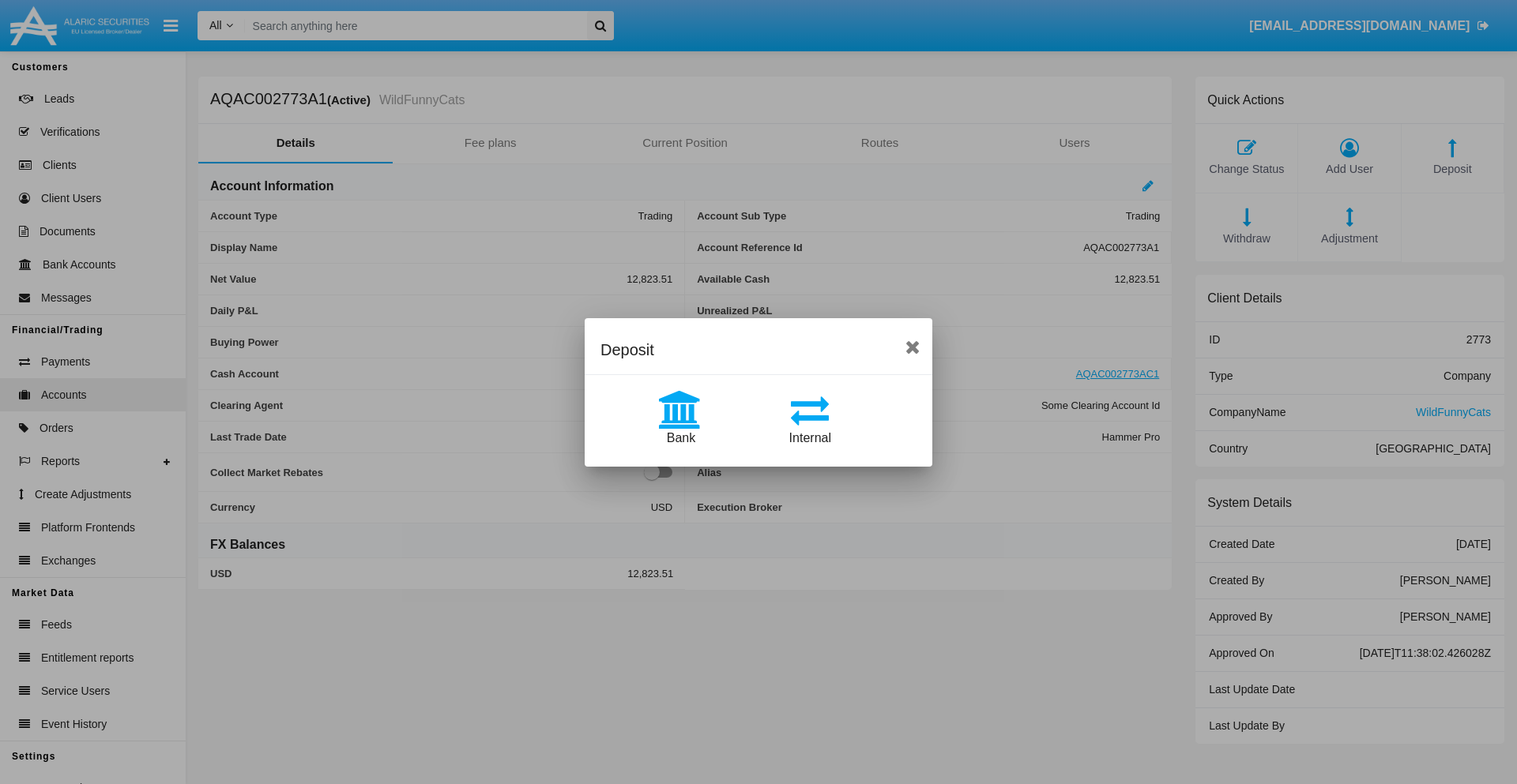
click at [680, 438] on span "Bank" at bounding box center [681, 438] width 28 height 13
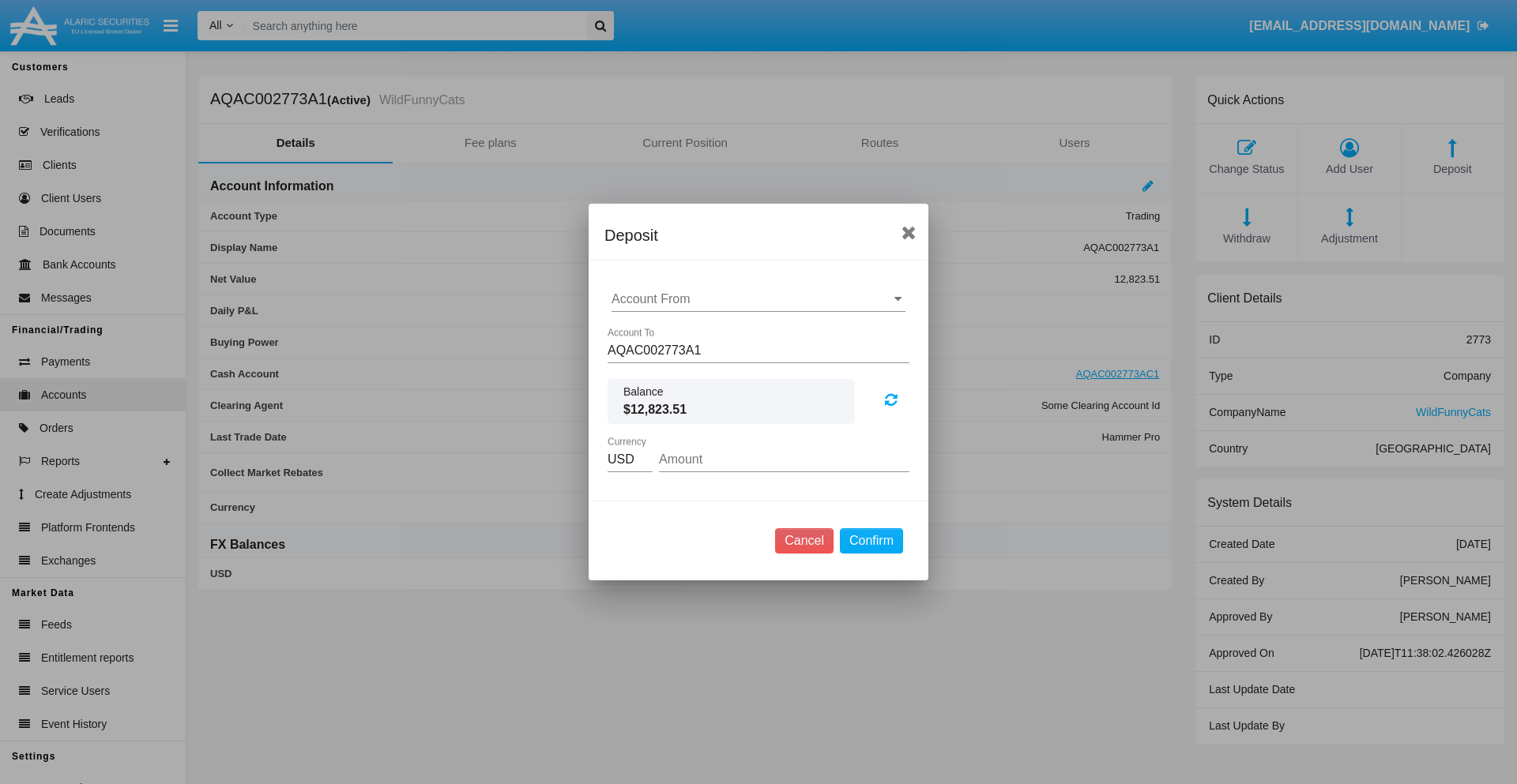
click at [758, 300] on input "Account From" at bounding box center [758, 299] width 294 height 14
click at [645, 331] on span "ACDC" at bounding box center [646, 331] width 35 height 13
type input "ACDC"
type input "50.48"
click at [870, 541] on button "Confirm" at bounding box center [872, 541] width 64 height 25
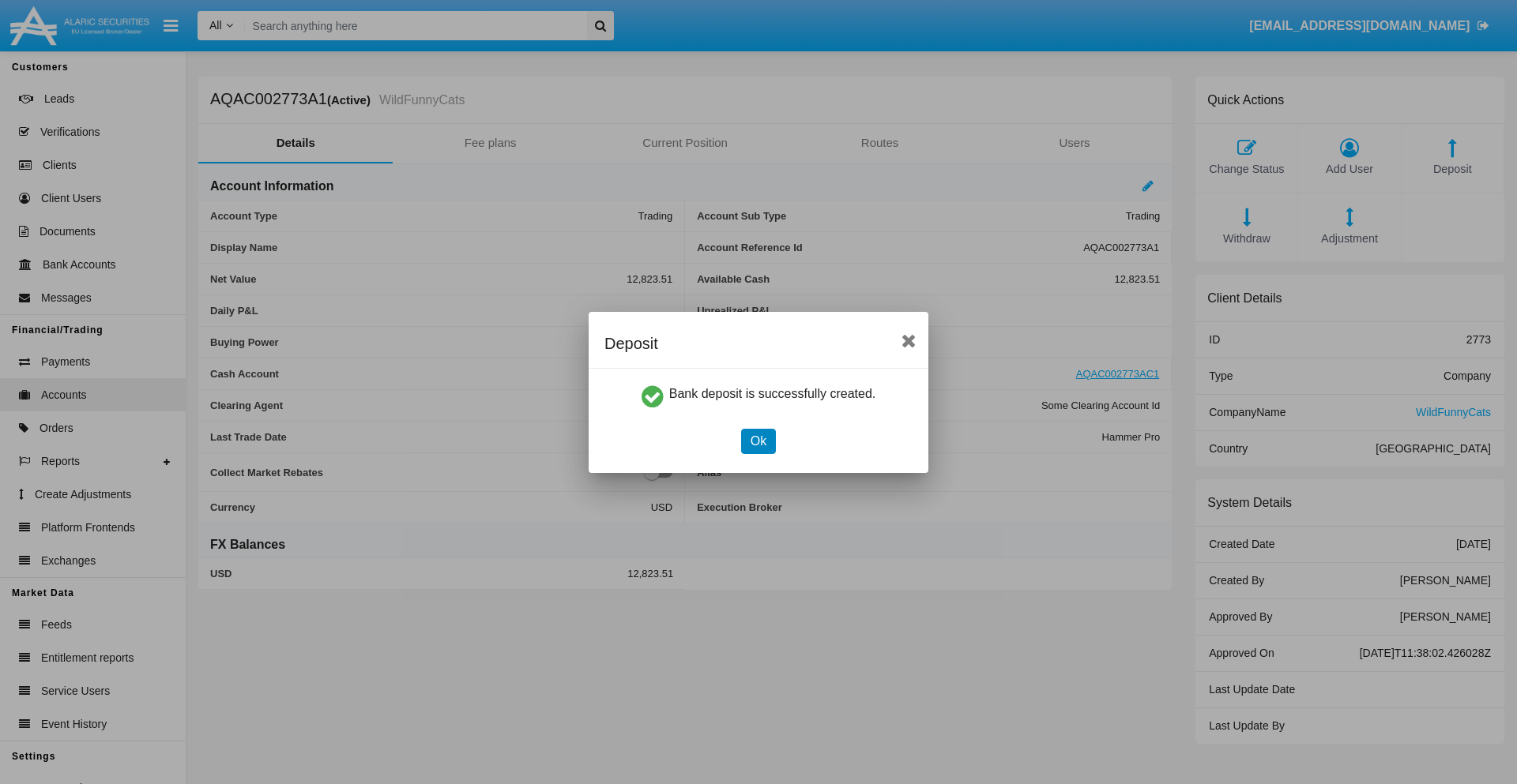
click at [757, 441] on button "Ok" at bounding box center [759, 442] width 35 height 25
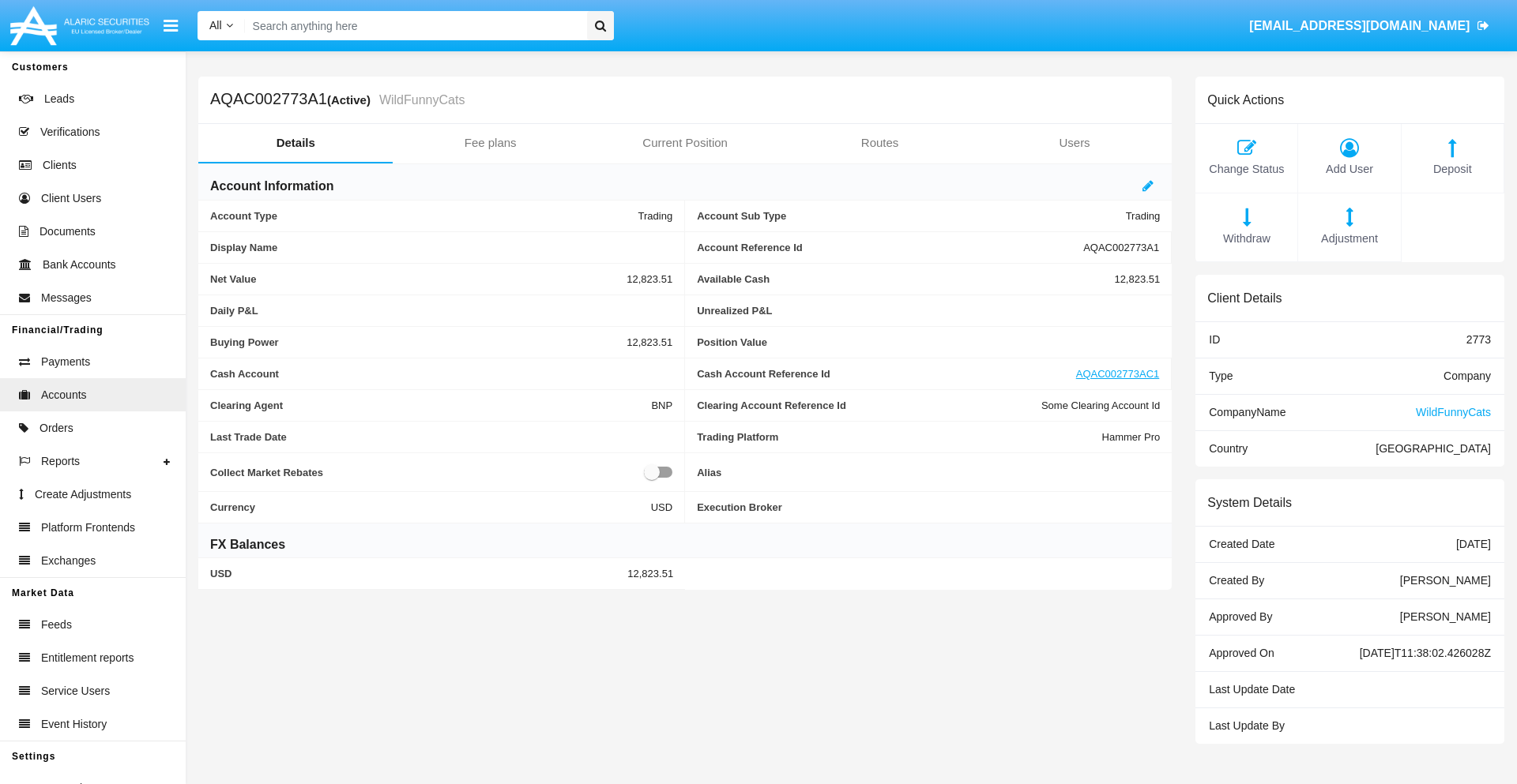
click at [1452, 169] on span "Deposit" at bounding box center [1452, 170] width 86 height 18
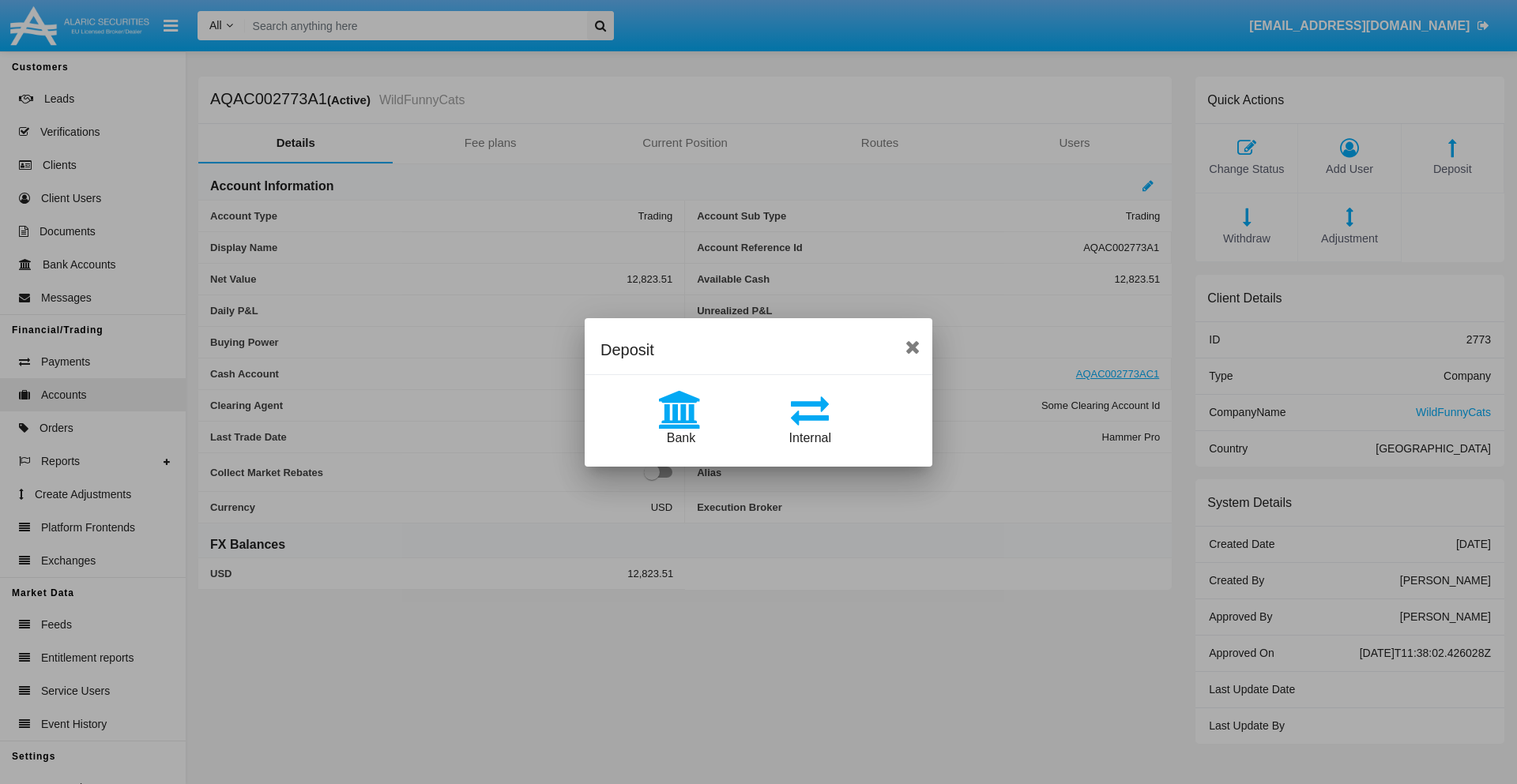
click at [810, 438] on span "Internal" at bounding box center [810, 438] width 42 height 13
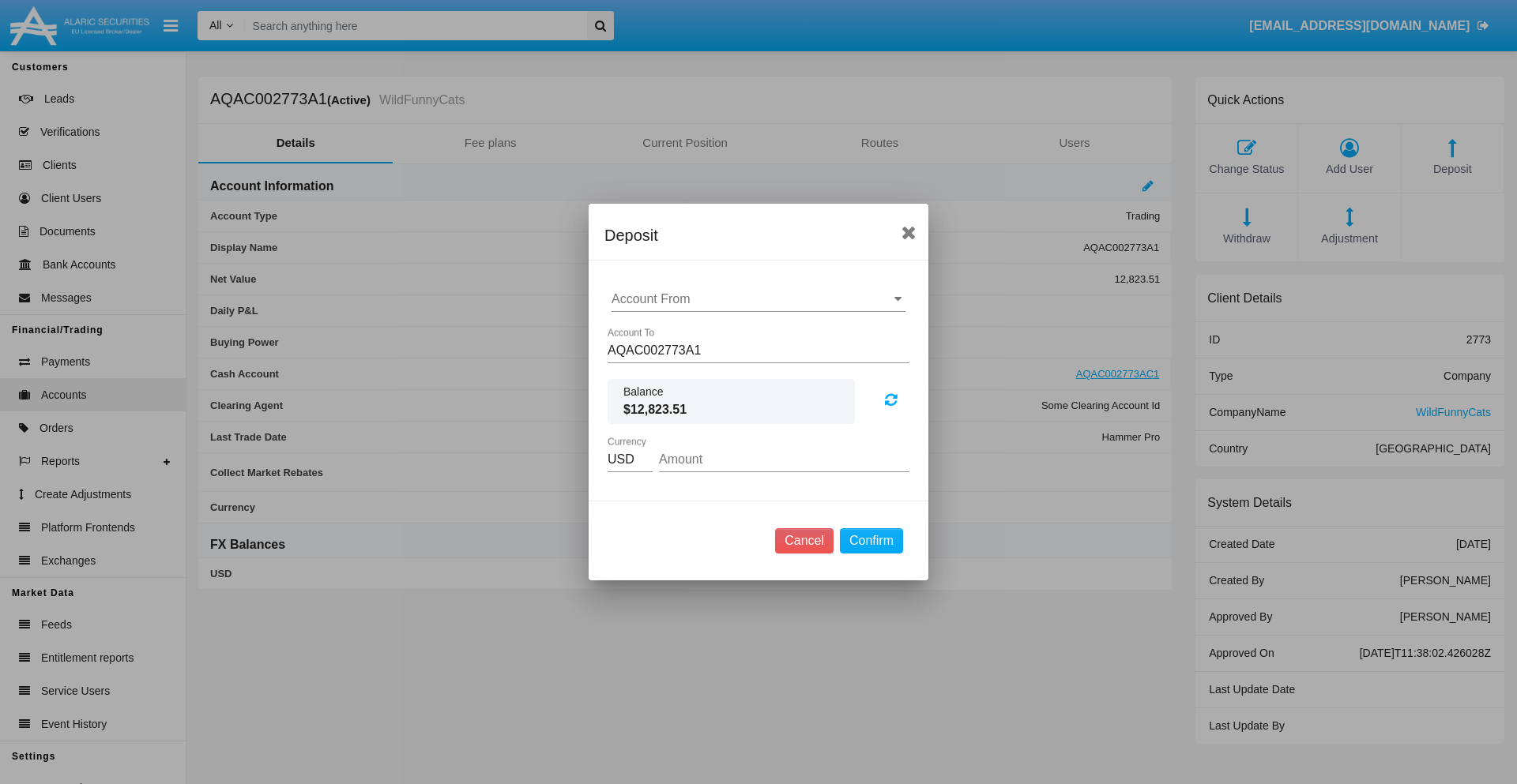
click at [758, 300] on input "Account From" at bounding box center [758, 299] width 294 height 14
click at [679, 368] on span "AQAC002773AC1" at bounding box center [679, 368] width 103 height 13
type input "AQAC002773AC1"
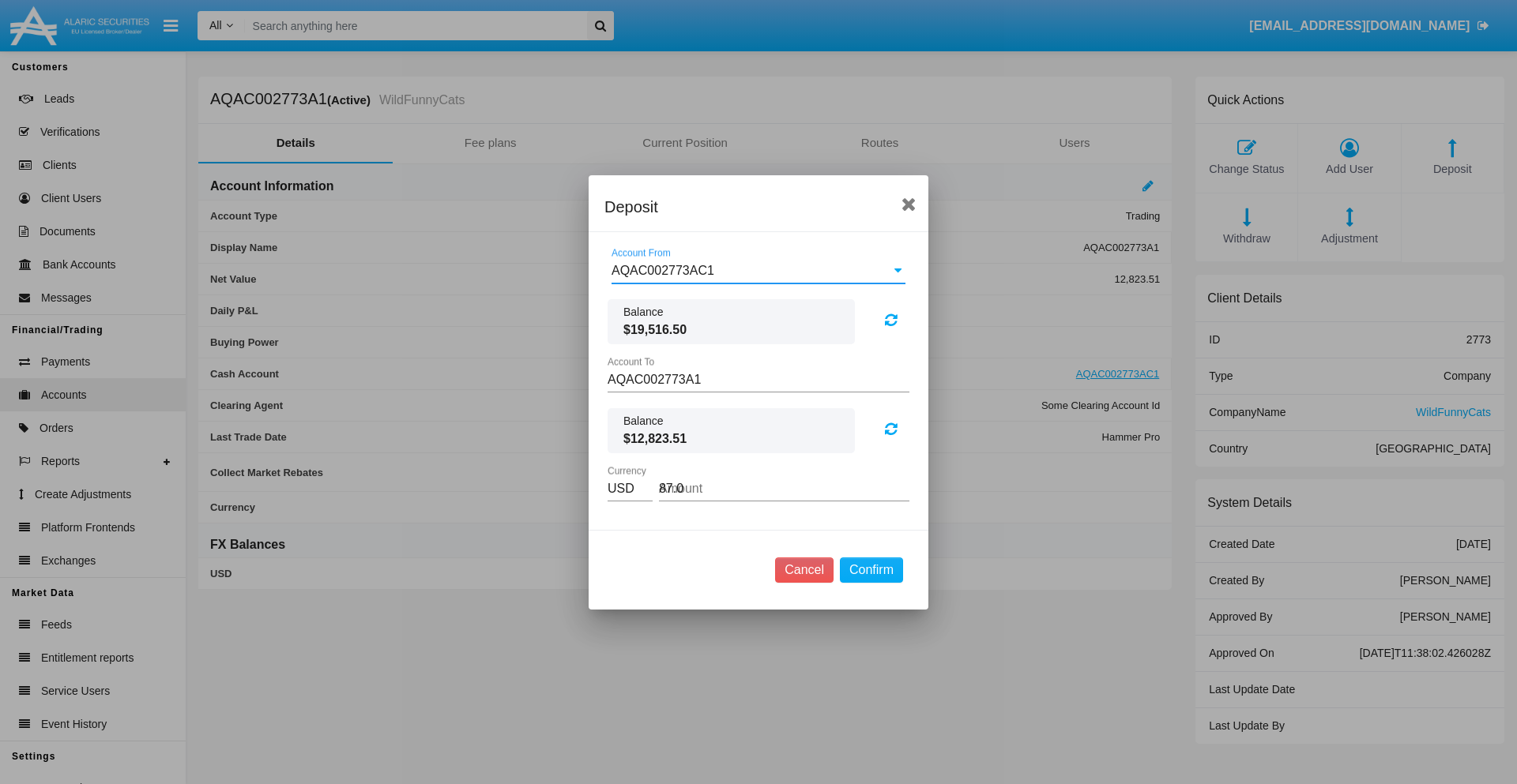
type input "87.07"
click at [870, 570] on button "Confirm" at bounding box center [872, 571] width 64 height 25
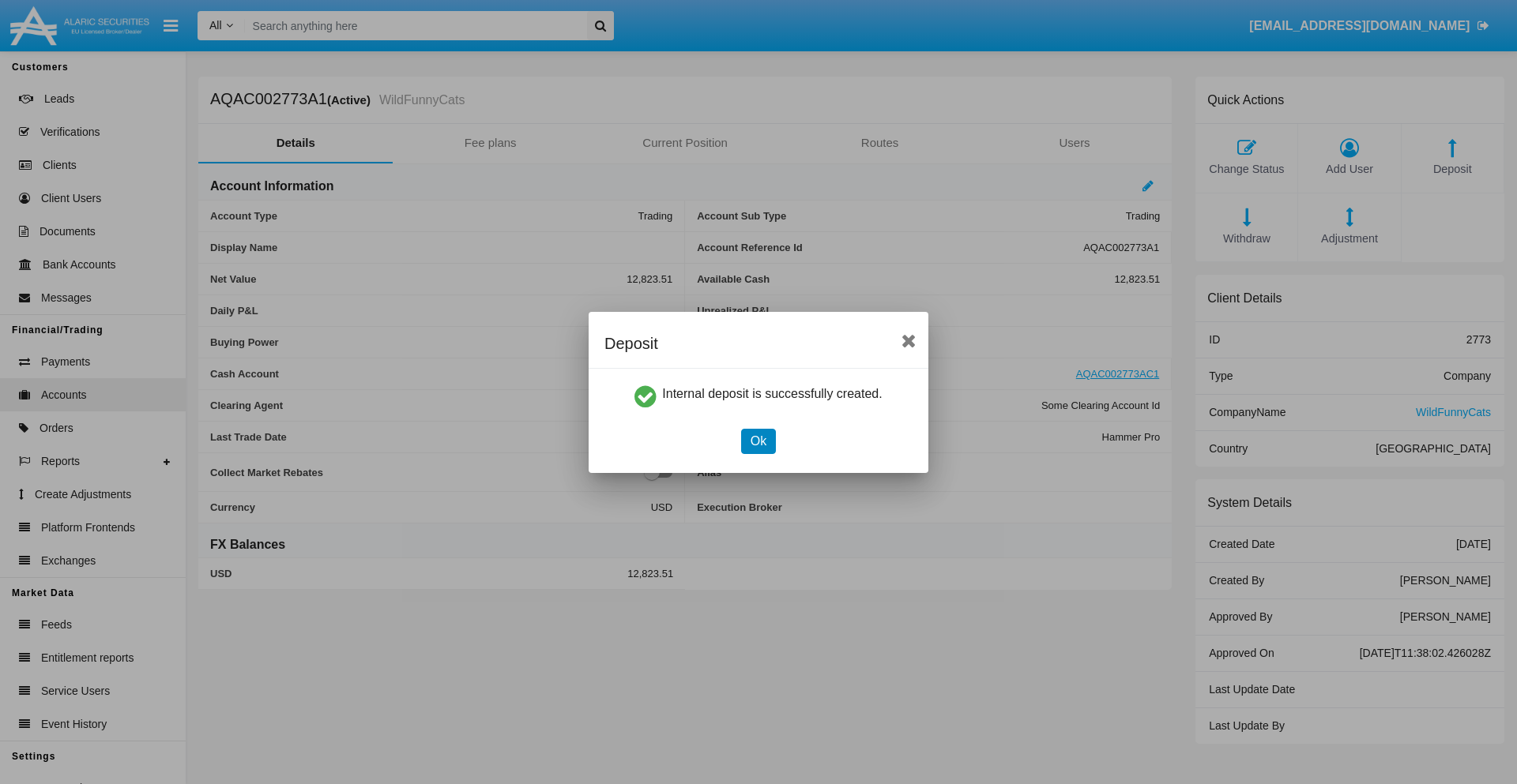
click at [757, 441] on button "Ok" at bounding box center [759, 442] width 35 height 25
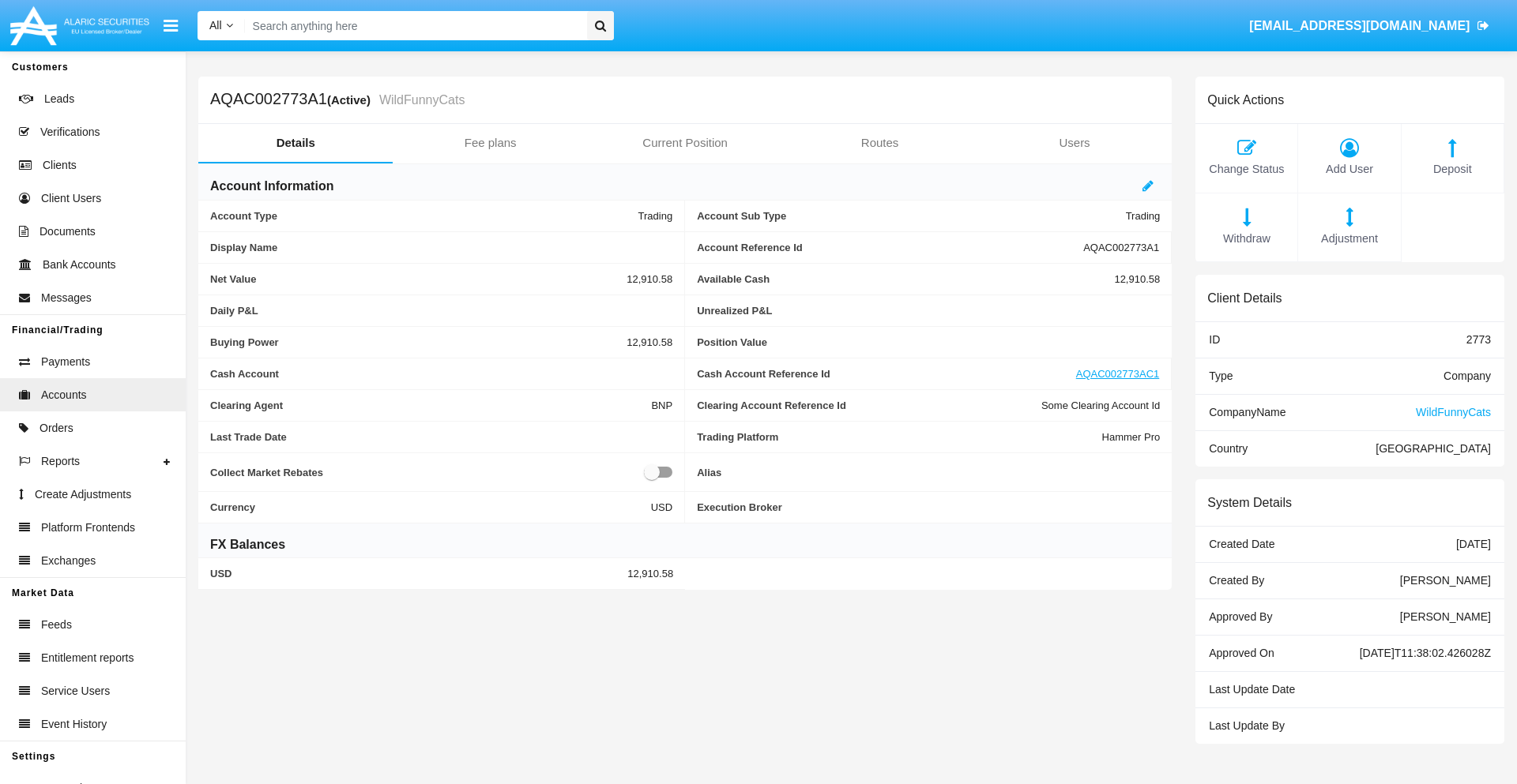
click at [1246, 238] on span "Withdraw" at bounding box center [1246, 239] width 86 height 18
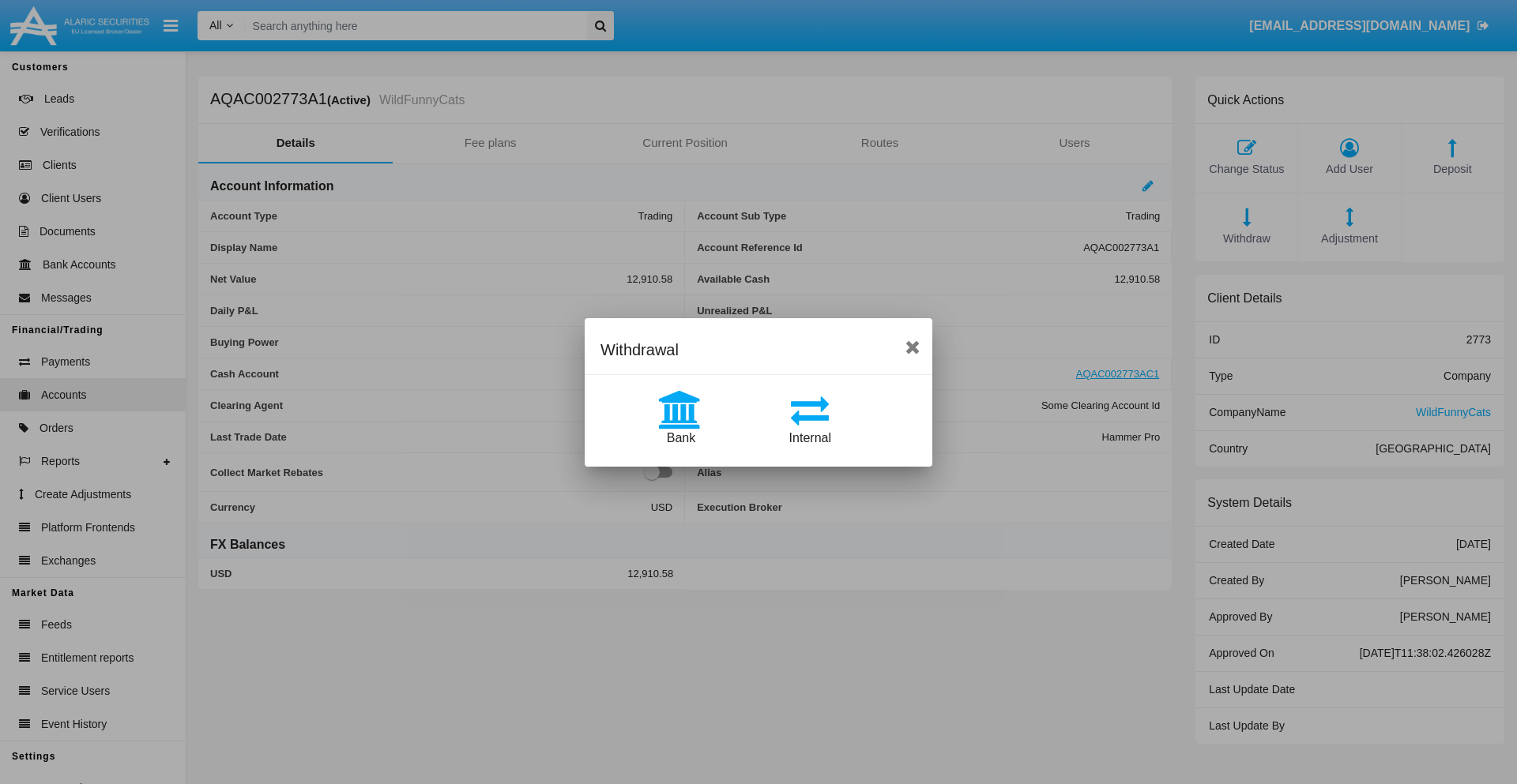
click at [810, 438] on span "Internal" at bounding box center [810, 438] width 42 height 13
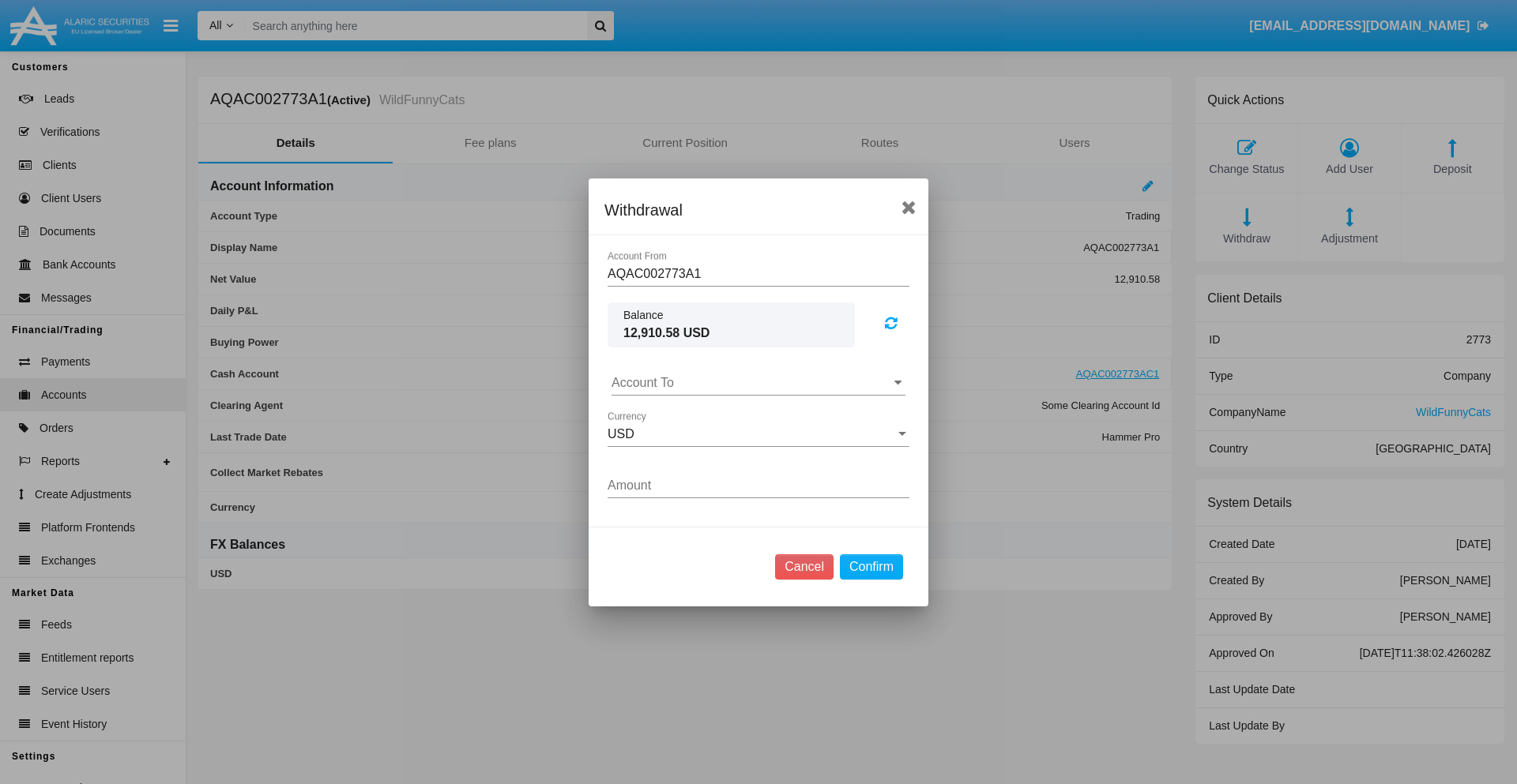
click at [758, 382] on input "Account To" at bounding box center [758, 382] width 294 height 14
click at [679, 452] on span "AQAC002773AC1" at bounding box center [679, 452] width 103 height 13
type input "AQAC002773AC1"
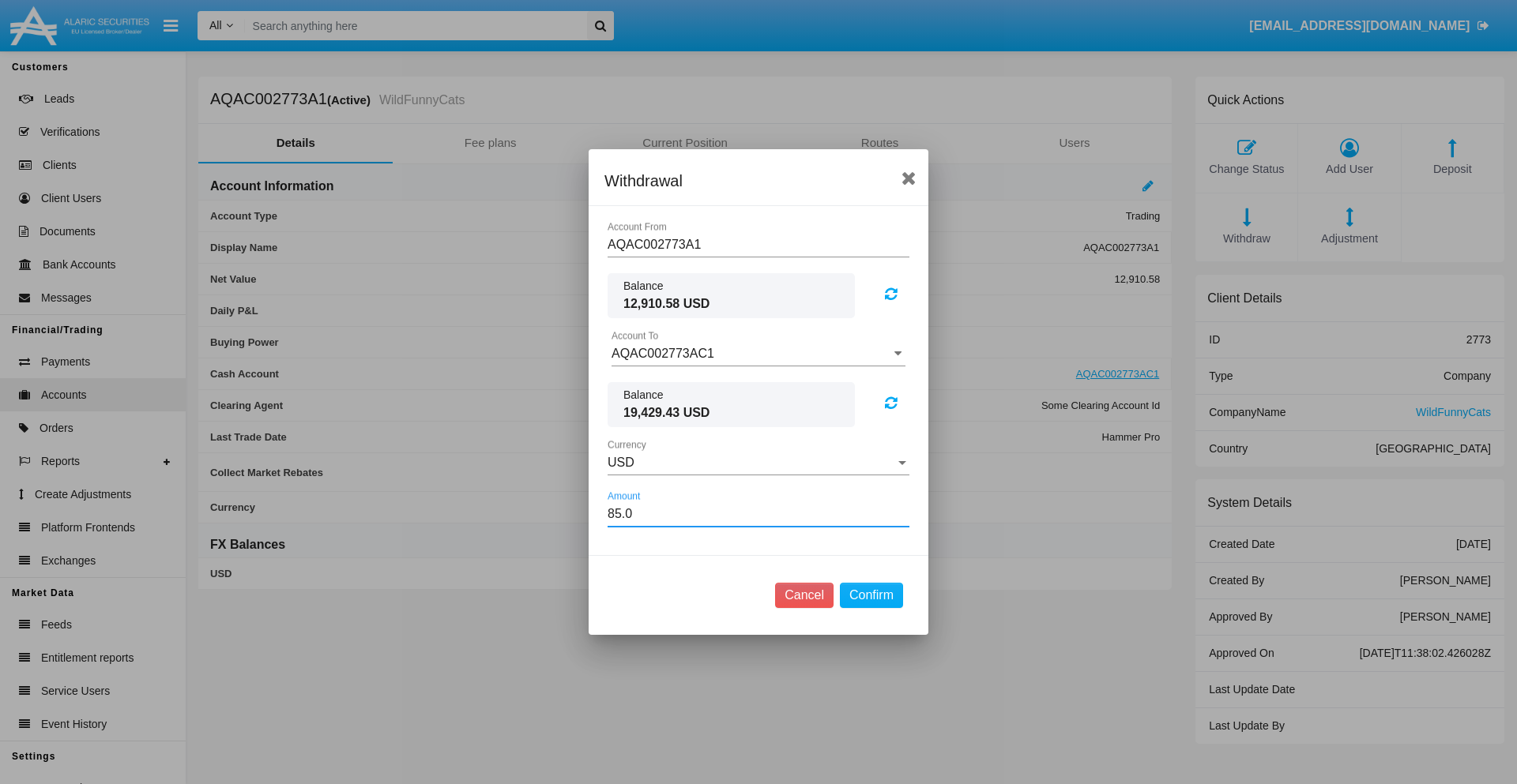
type input "85.01"
click at [870, 596] on button "Confirm" at bounding box center [872, 596] width 64 height 25
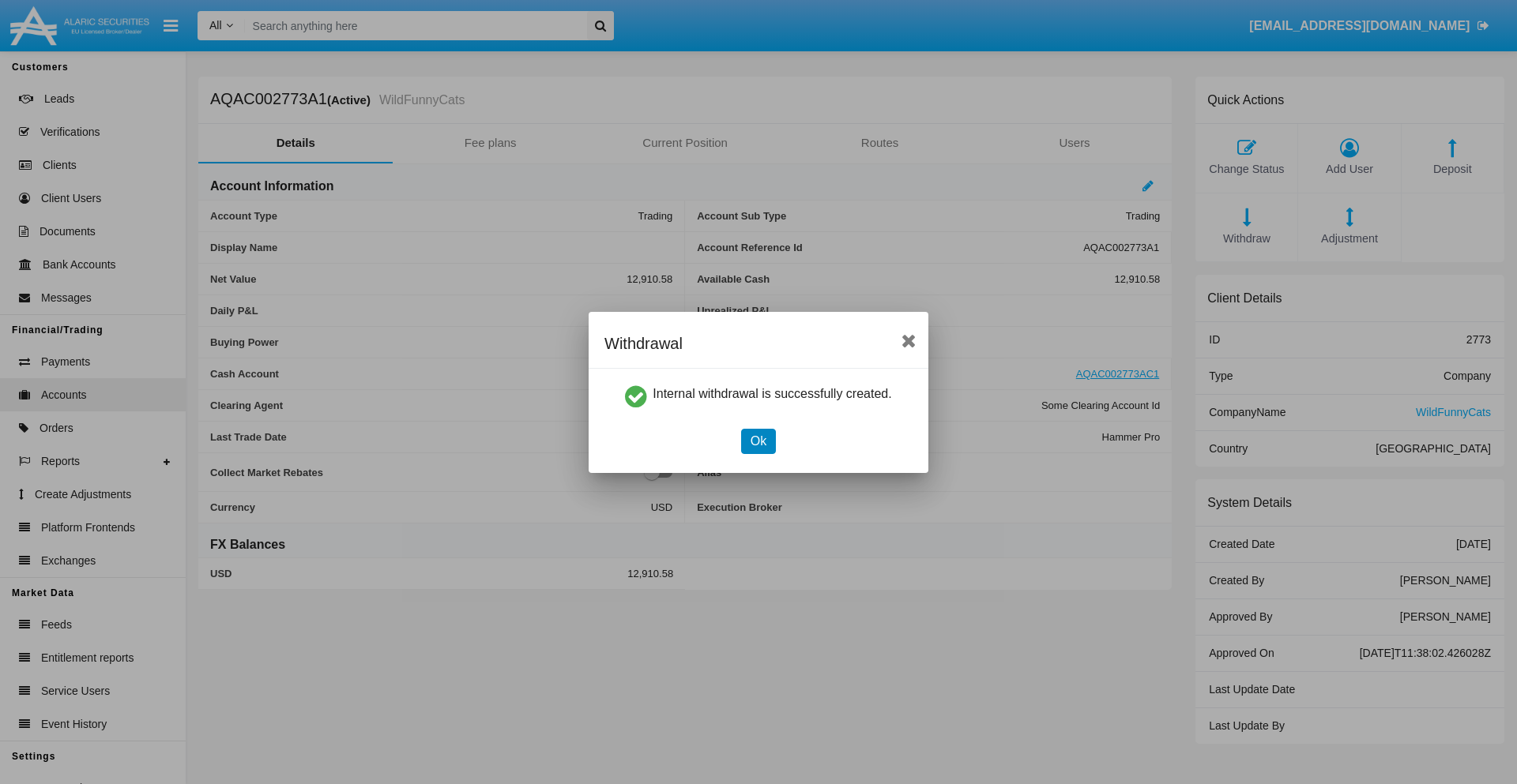
click at [757, 441] on button "Ok" at bounding box center [759, 442] width 35 height 25
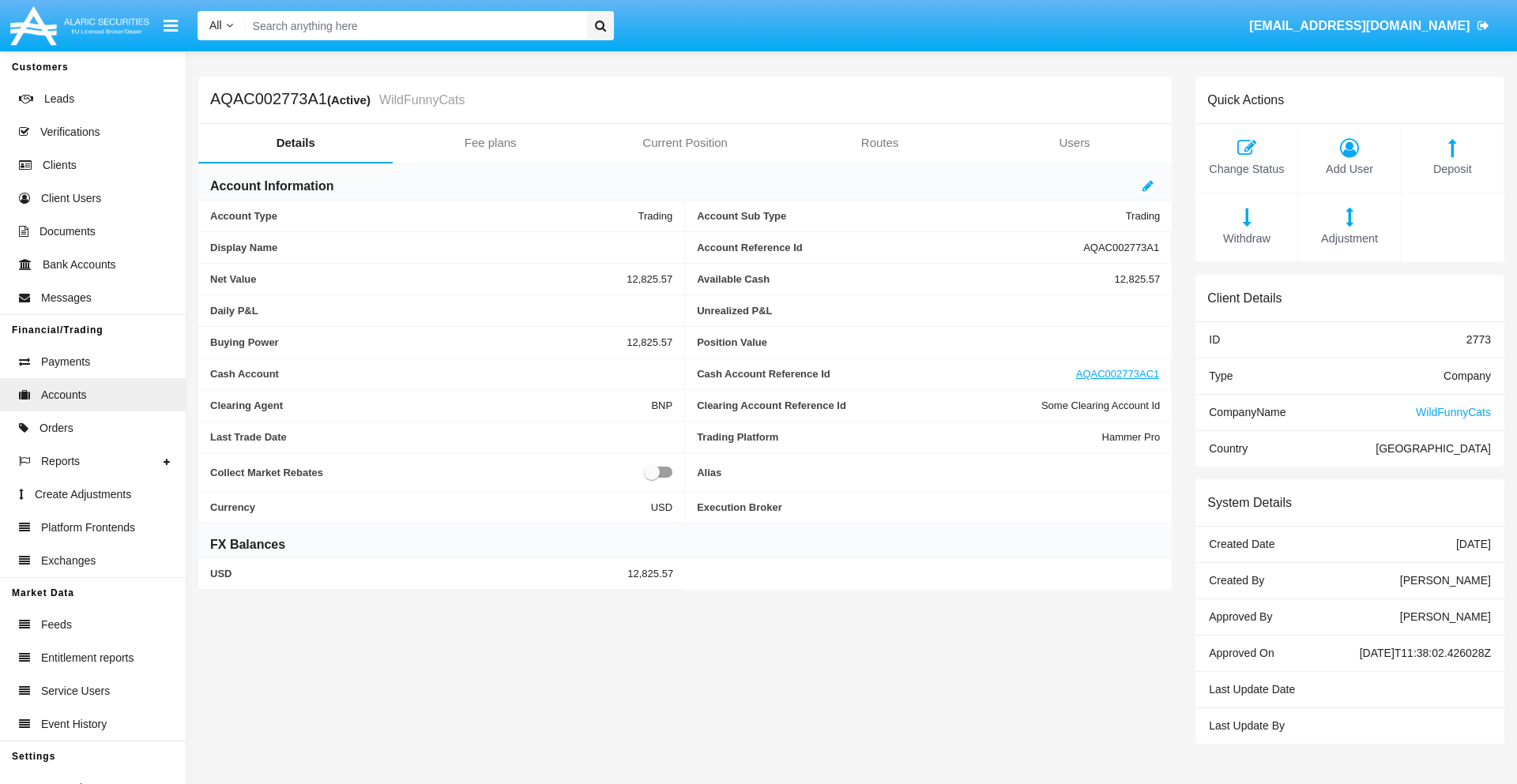
click at [1246, 238] on span "Withdraw" at bounding box center [1246, 239] width 86 height 18
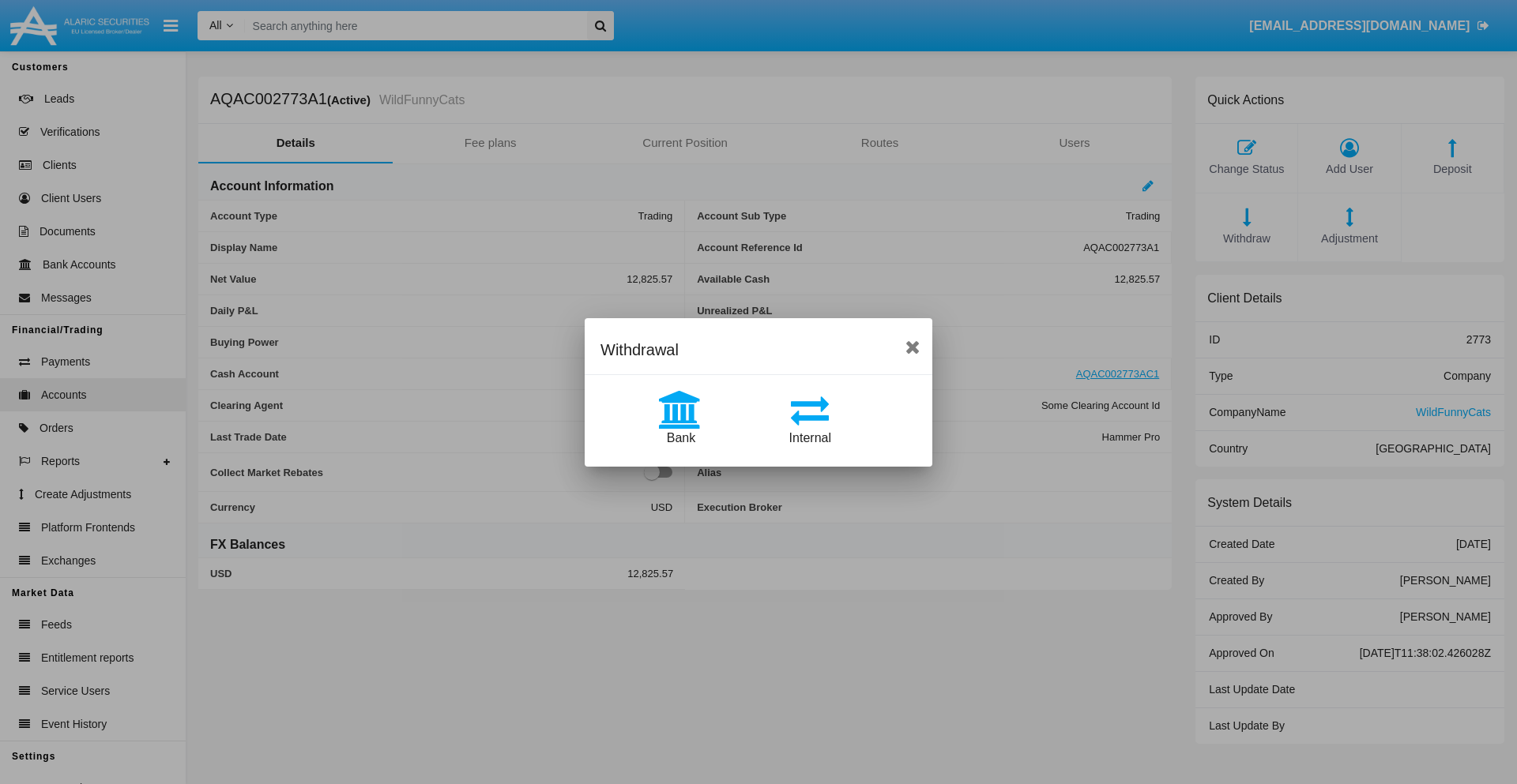
click at [680, 438] on span "Bank" at bounding box center [681, 438] width 28 height 13
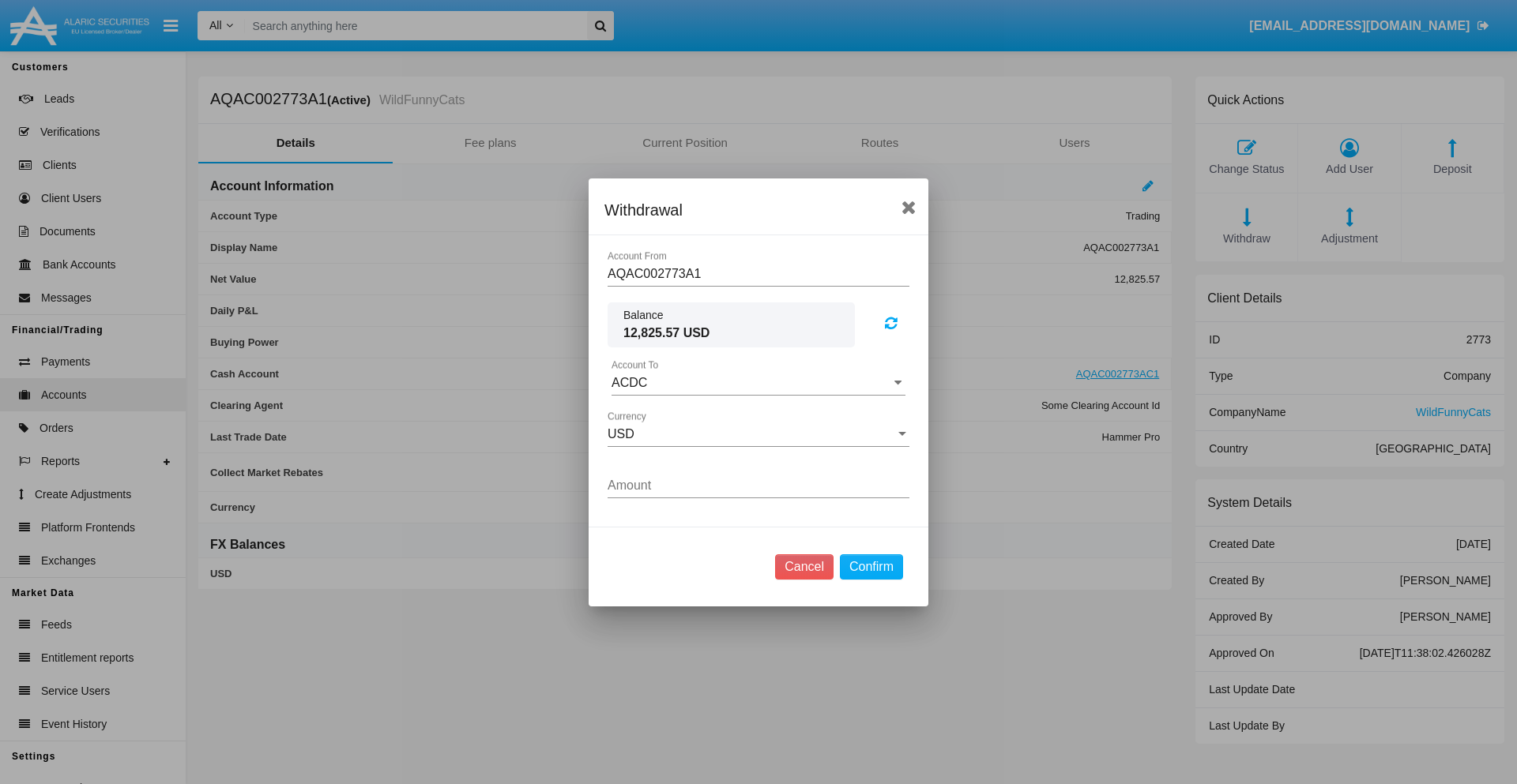
click at [758, 382] on input "ACDC" at bounding box center [758, 382] width 294 height 14
click at [645, 414] on span "ACDC" at bounding box center [646, 414] width 35 height 13
type input "ACDC"
type input "97.15"
click at [870, 566] on button "Confirm" at bounding box center [872, 567] width 64 height 25
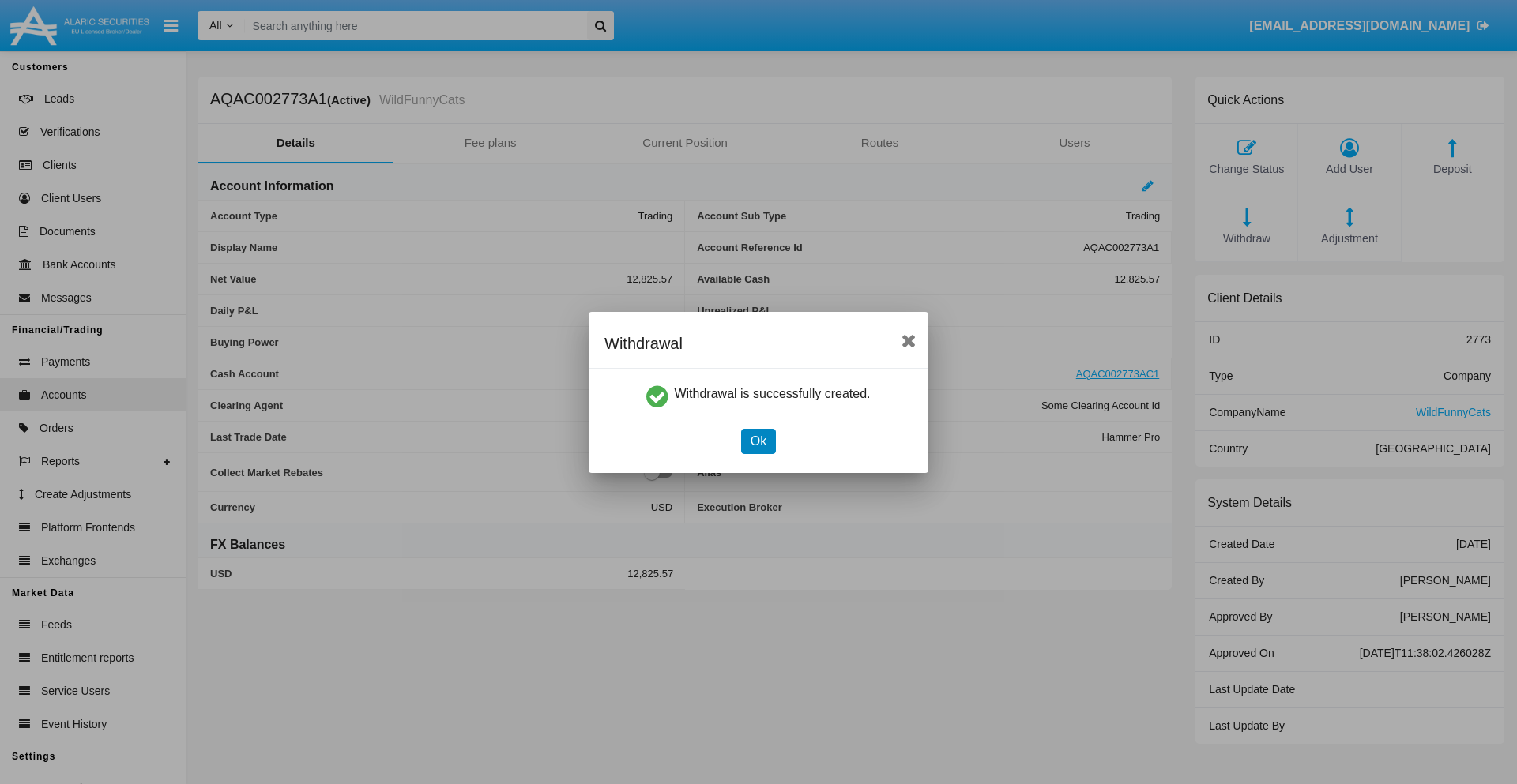
click at [757, 441] on button "Ok" at bounding box center [759, 442] width 35 height 25
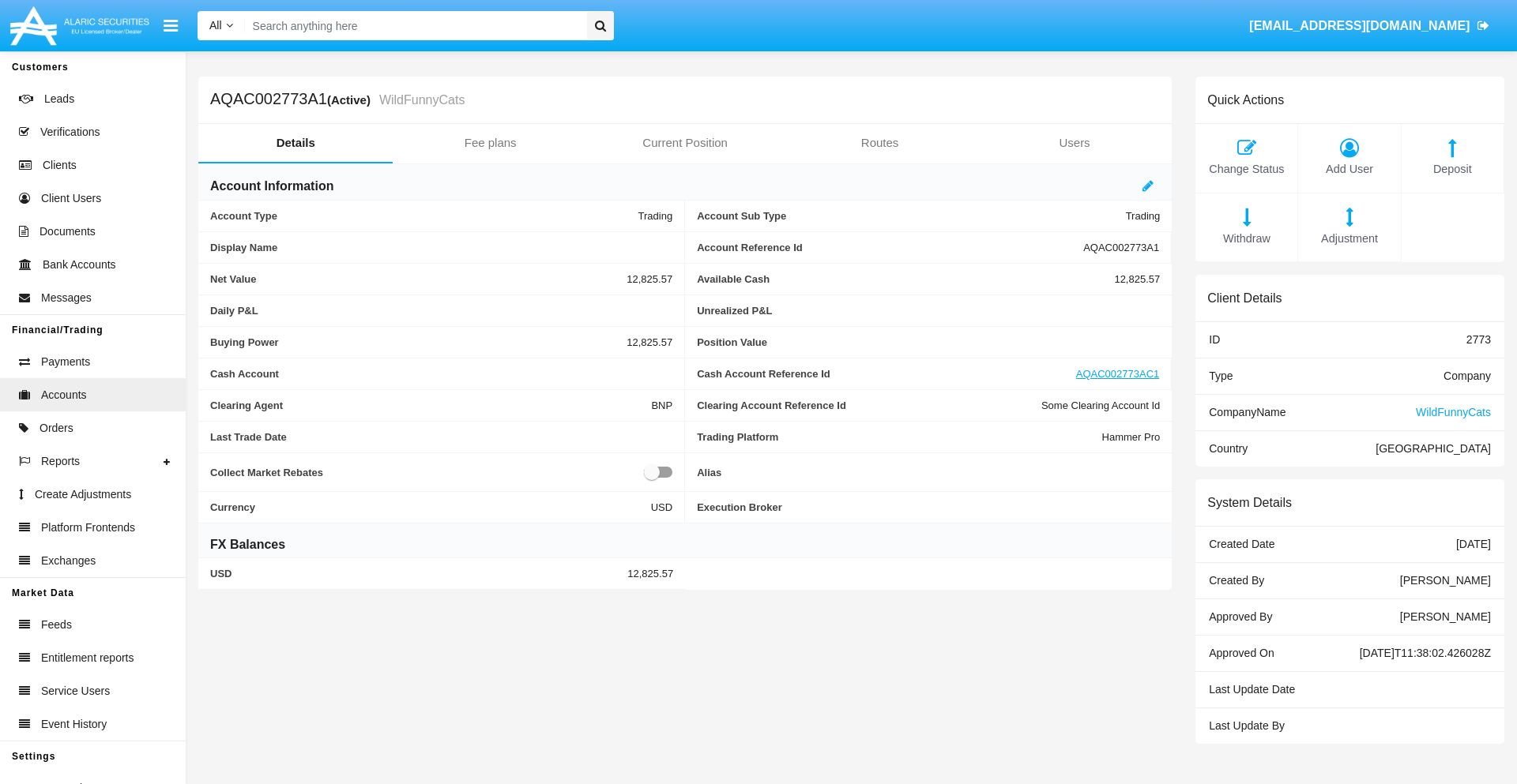
click at [1349, 238] on span "Adjustment" at bounding box center [1349, 239] width 86 height 18
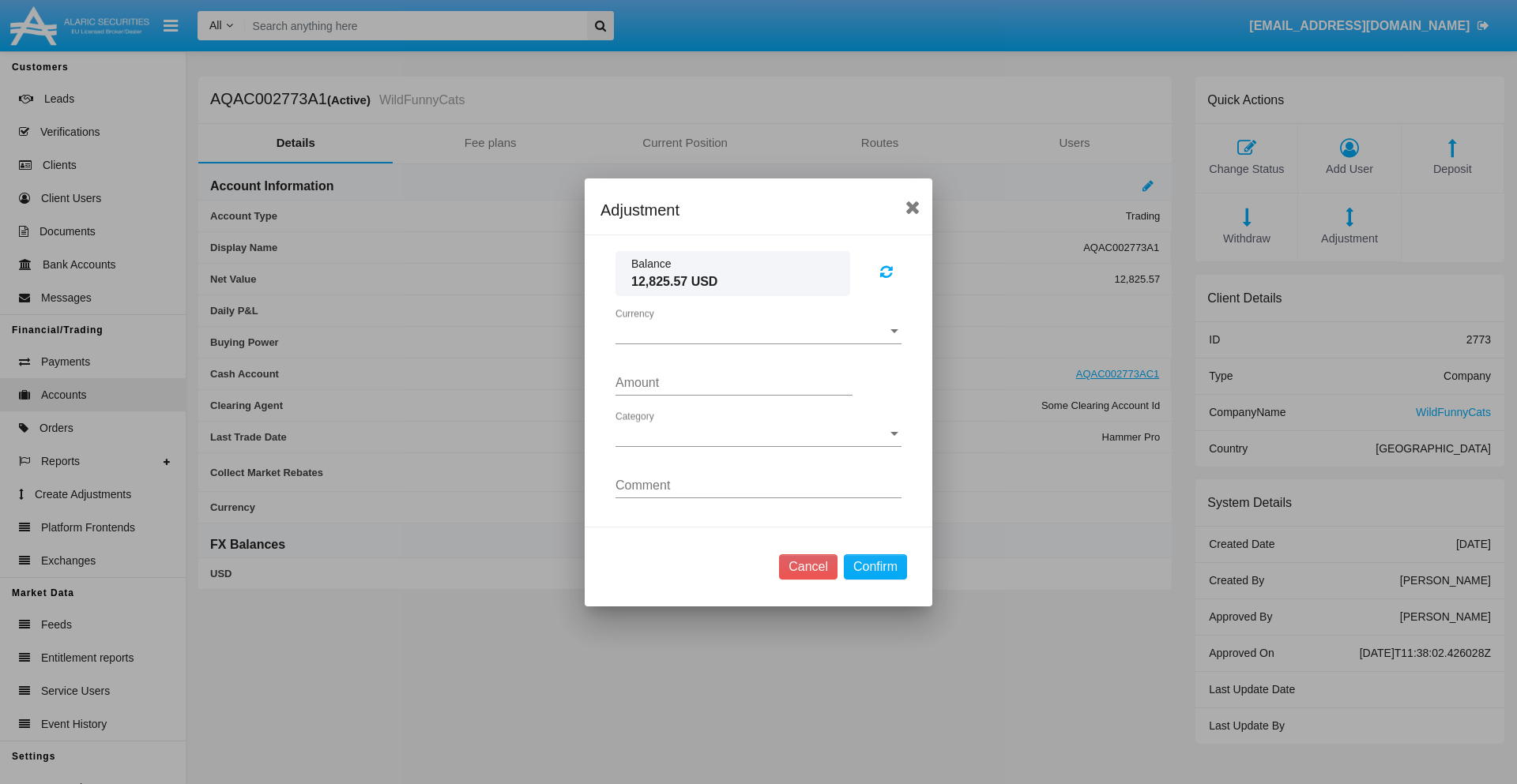
click at [758, 331] on span "Currency" at bounding box center [751, 331] width 272 height 14
click at [758, 343] on span "USD" at bounding box center [758, 343] width 286 height 38
click at [758, 433] on span "Category" at bounding box center [751, 434] width 272 height 14
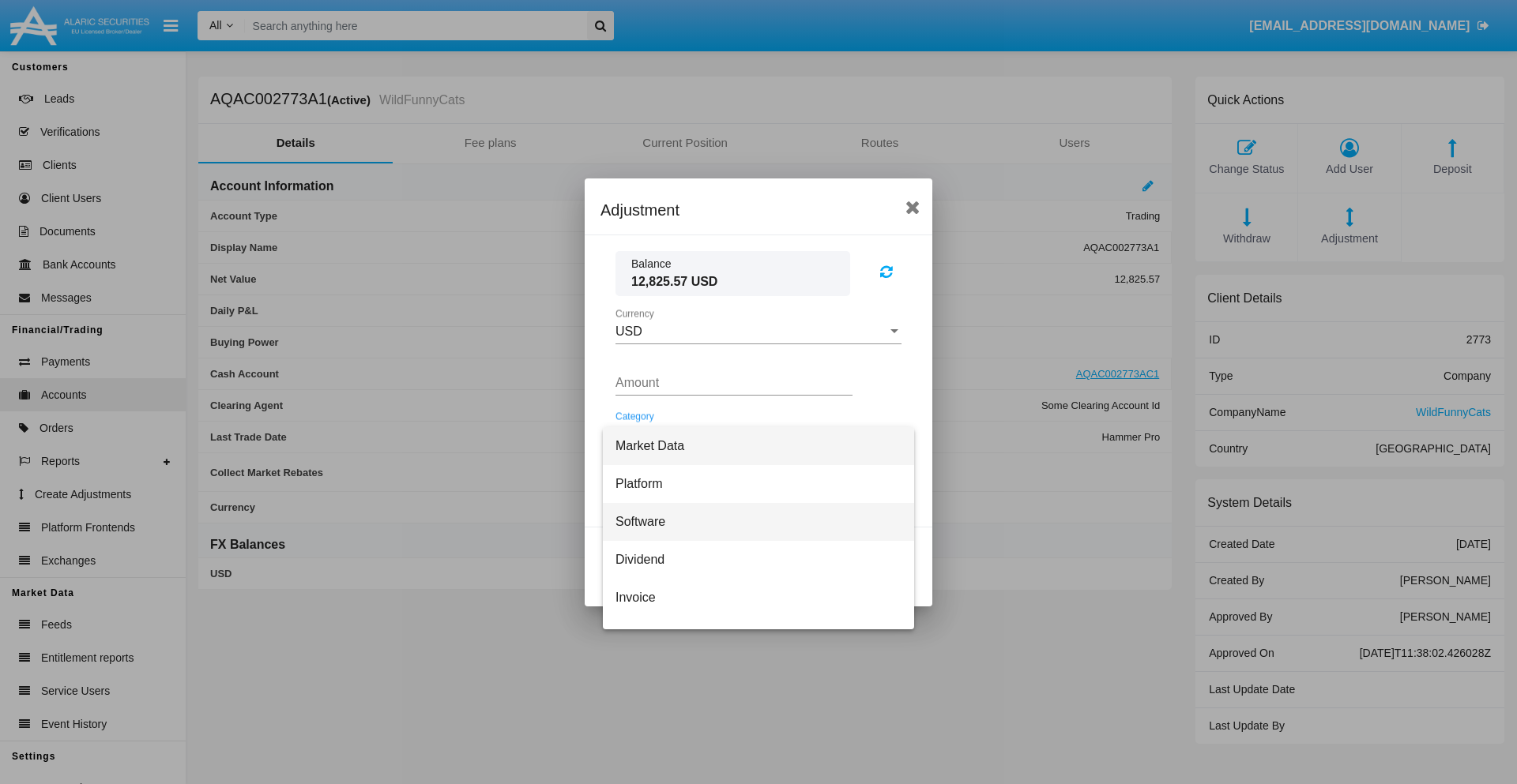
click at [752, 521] on span "Software" at bounding box center [758, 521] width 286 height 38
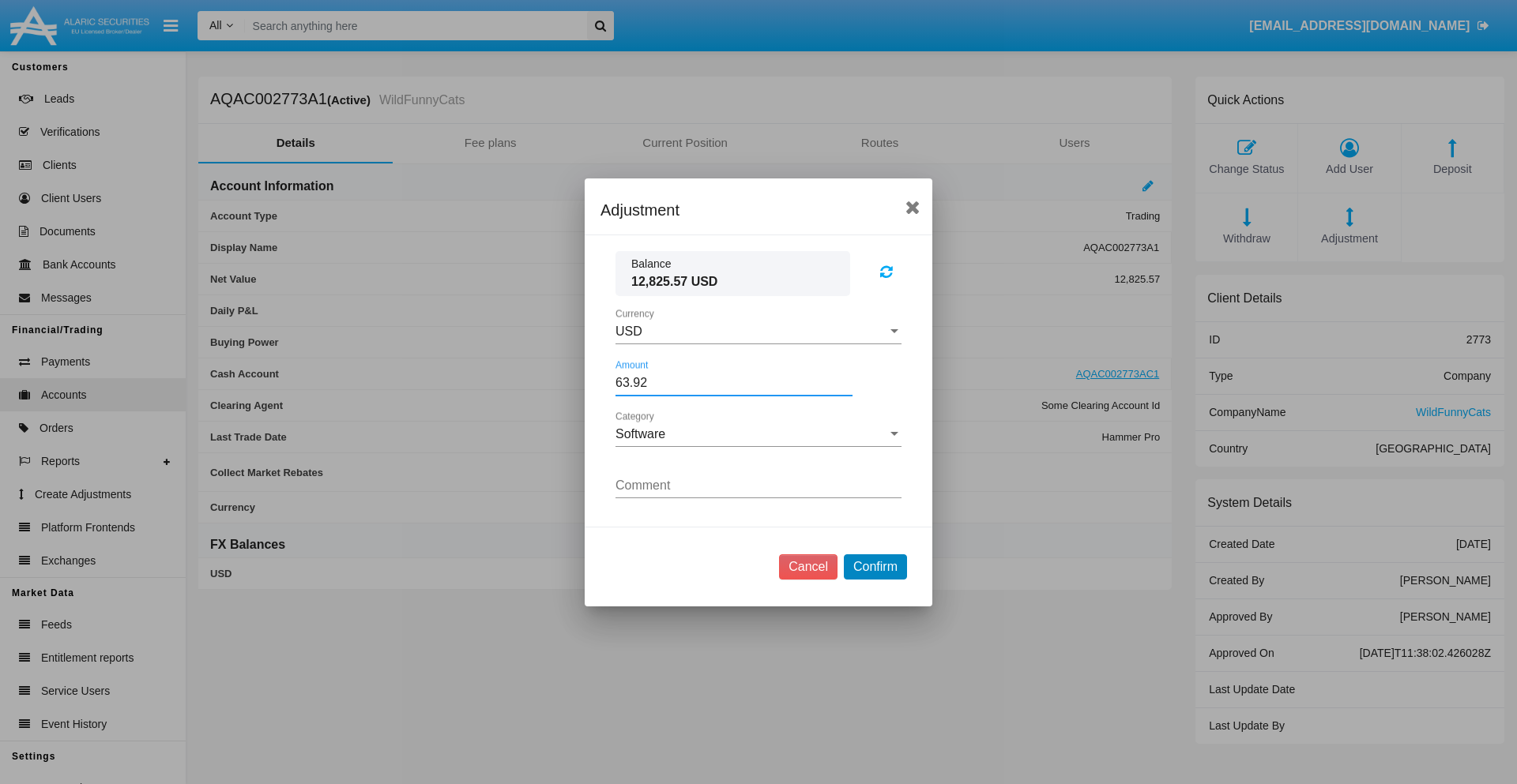
click at [874, 566] on button "Confirm" at bounding box center [875, 567] width 64 height 25
type input "63.9200"
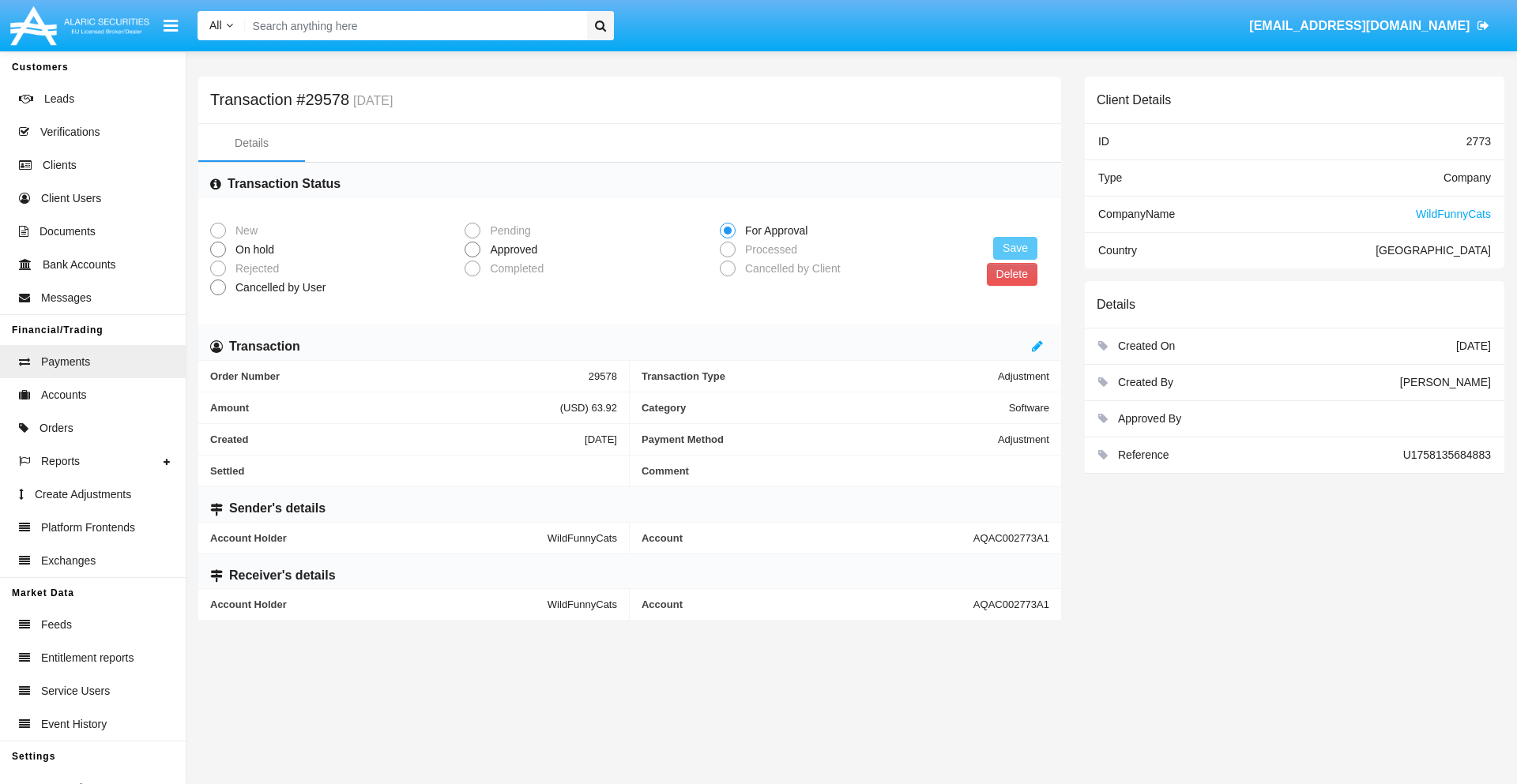
click at [510, 249] on span "Approved" at bounding box center [510, 250] width 61 height 17
click at [473, 258] on input "Approved" at bounding box center [472, 258] width 1 height 1
radio input "true"
click at [1015, 248] on button "Save" at bounding box center [1015, 248] width 44 height 23
click at [1011, 274] on button "Delete" at bounding box center [1012, 274] width 50 height 23
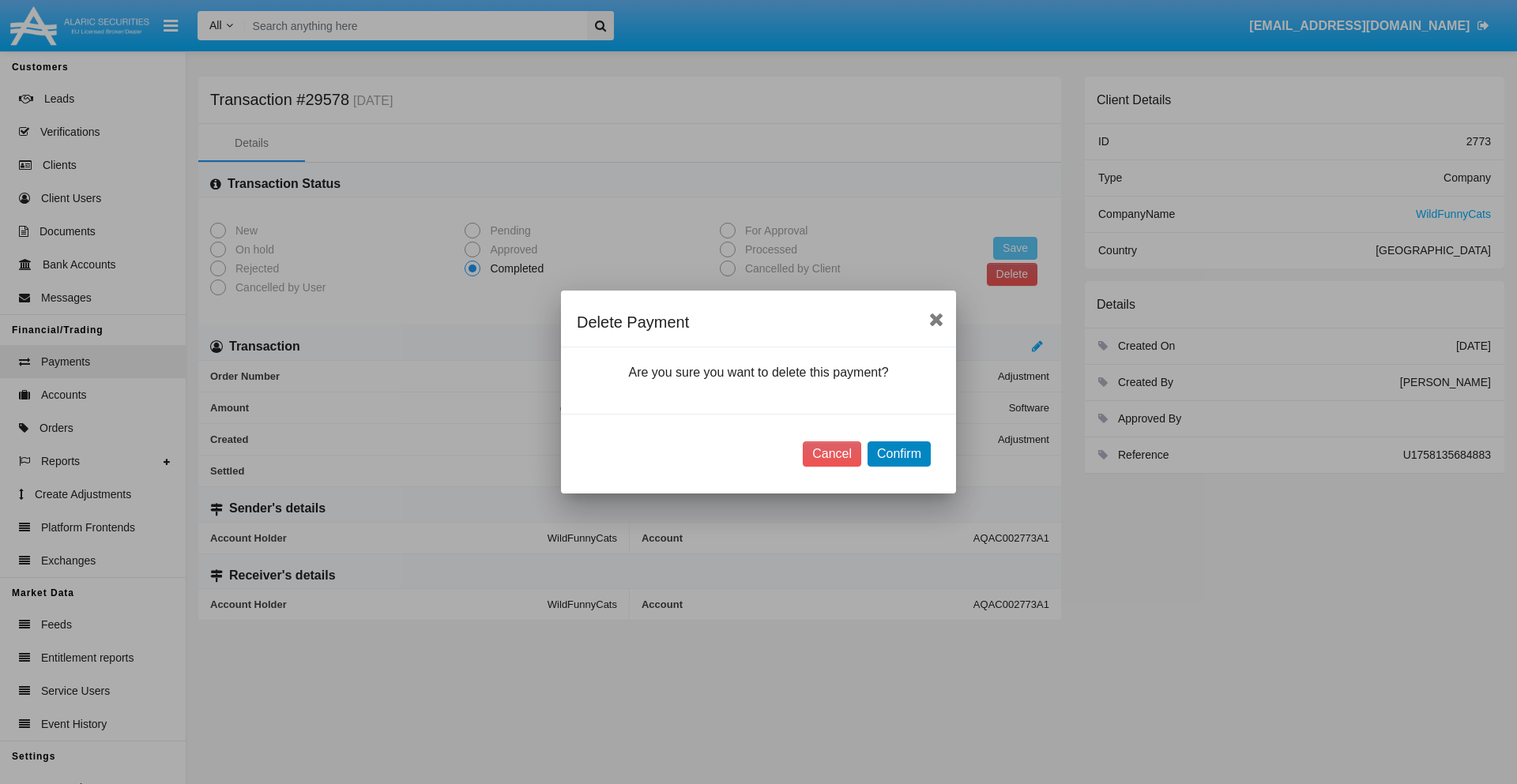
click at [898, 454] on button "Confirm" at bounding box center [899, 454] width 64 height 25
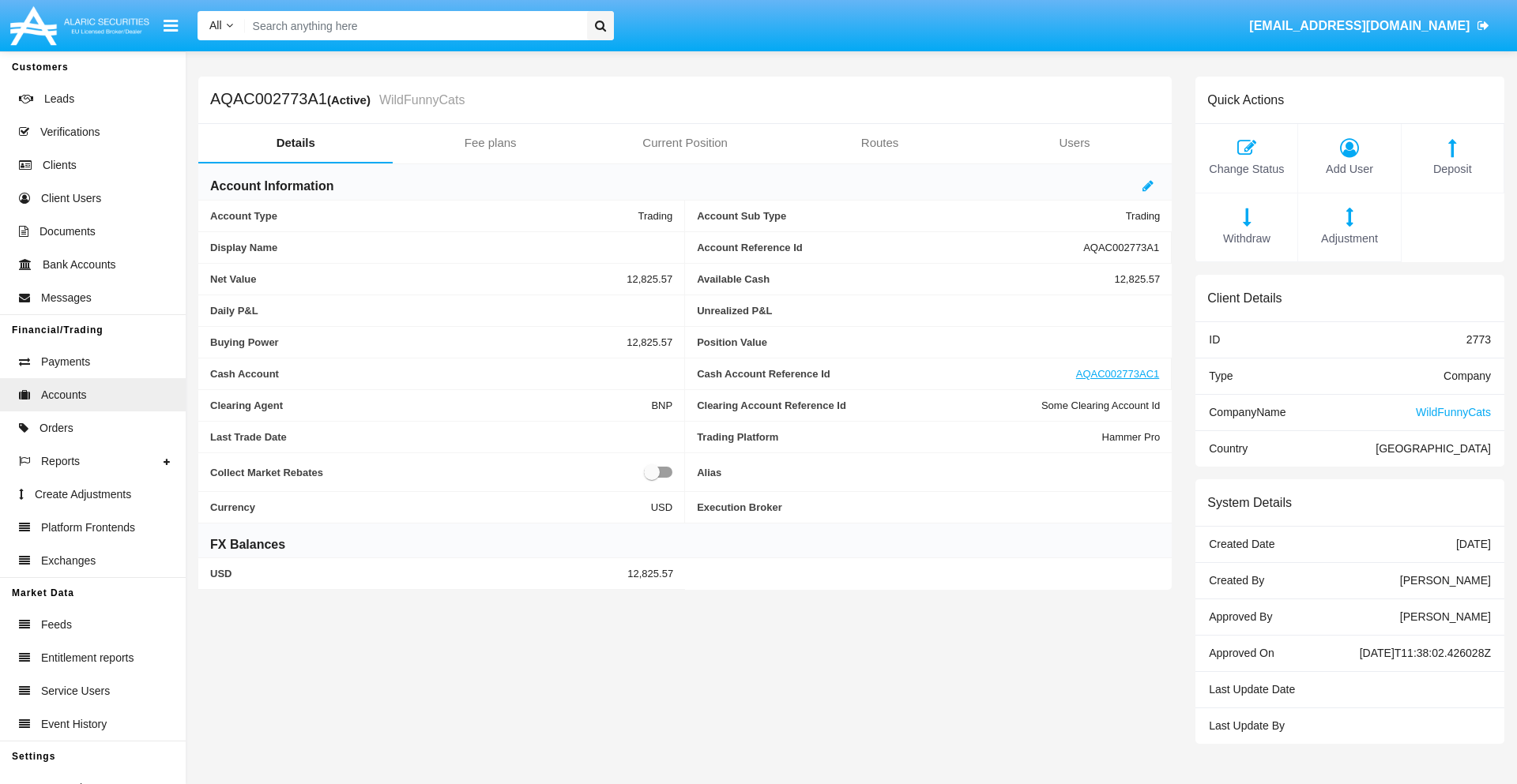
click at [1452, 169] on span "Deposit" at bounding box center [1452, 170] width 86 height 18
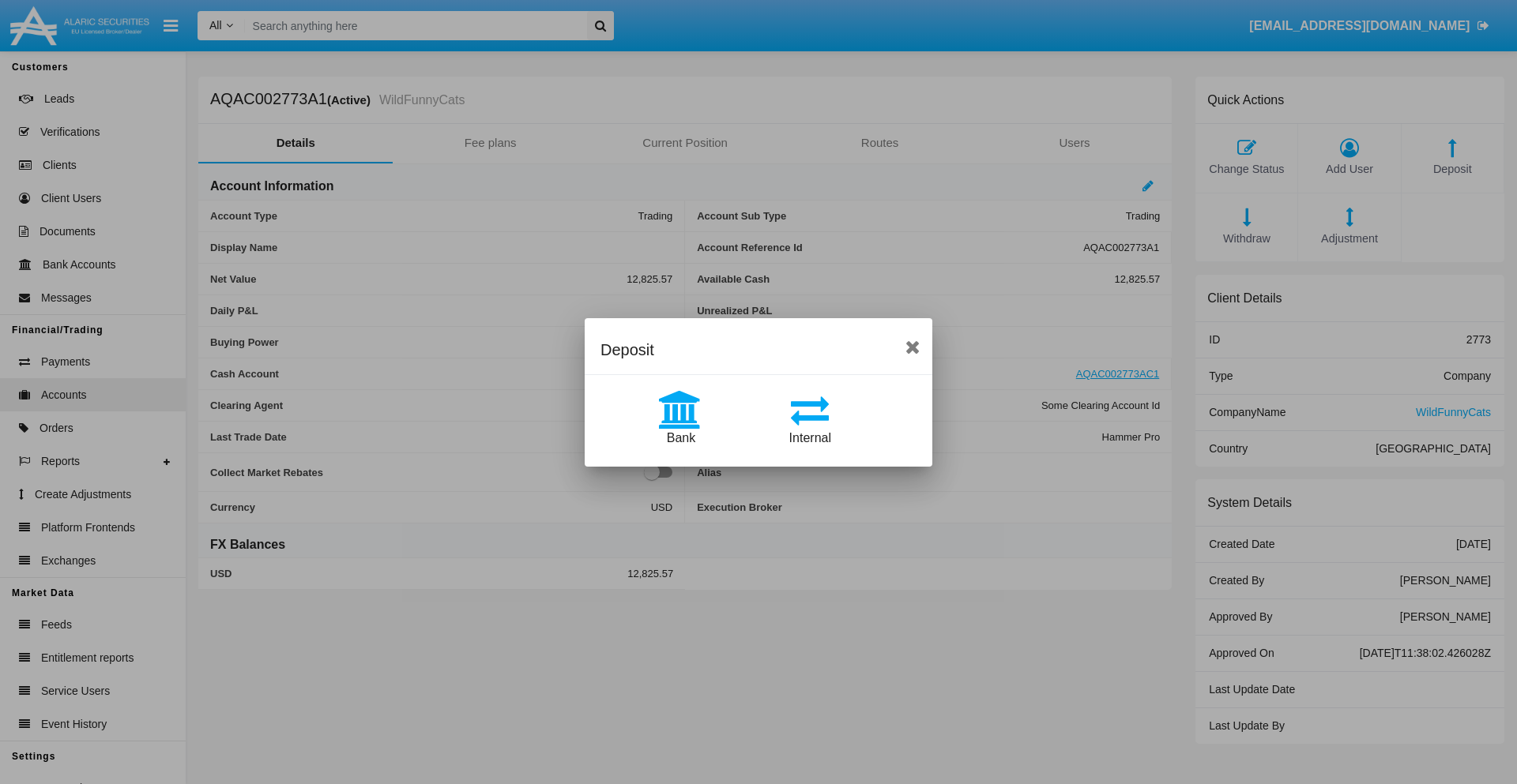
click at [680, 438] on span "Bank" at bounding box center [681, 438] width 28 height 13
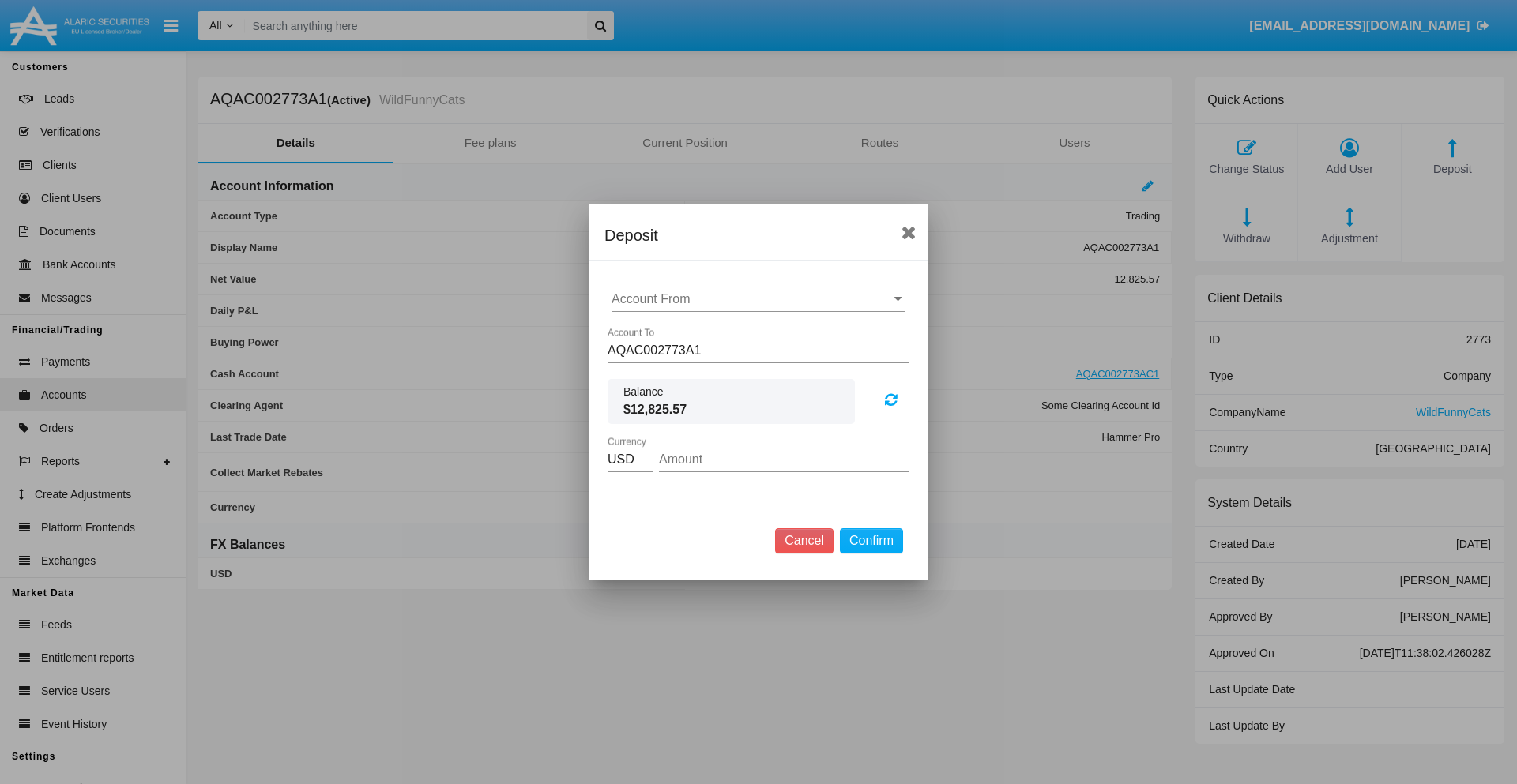
click at [758, 300] on input "Account From" at bounding box center [758, 299] width 294 height 14
click at [645, 331] on span "ACDC" at bounding box center [646, 331] width 35 height 13
type input "ACDC"
type input "93.2"
click at [870, 541] on button "Confirm" at bounding box center [872, 541] width 64 height 25
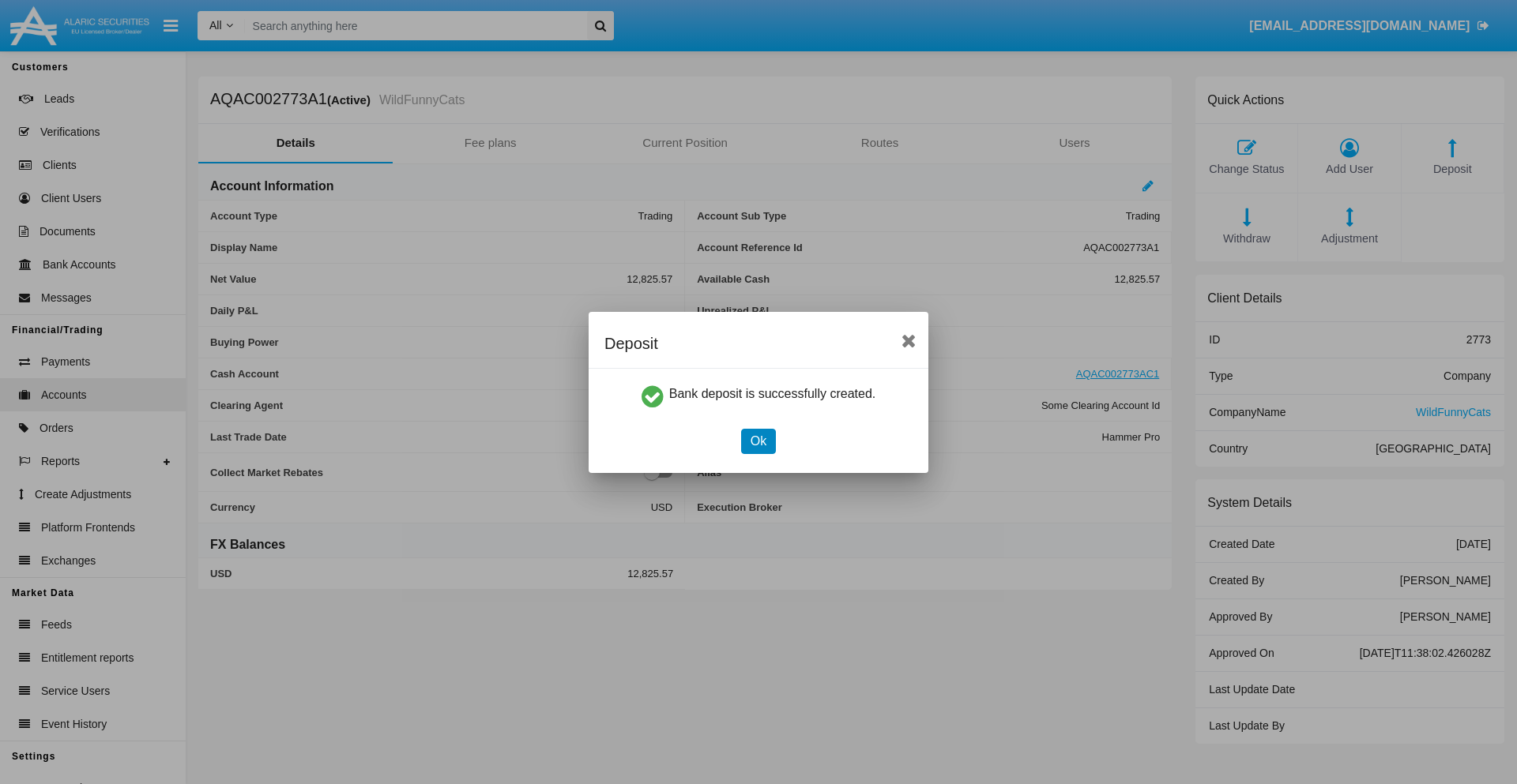
click at [757, 441] on button "Ok" at bounding box center [759, 442] width 35 height 25
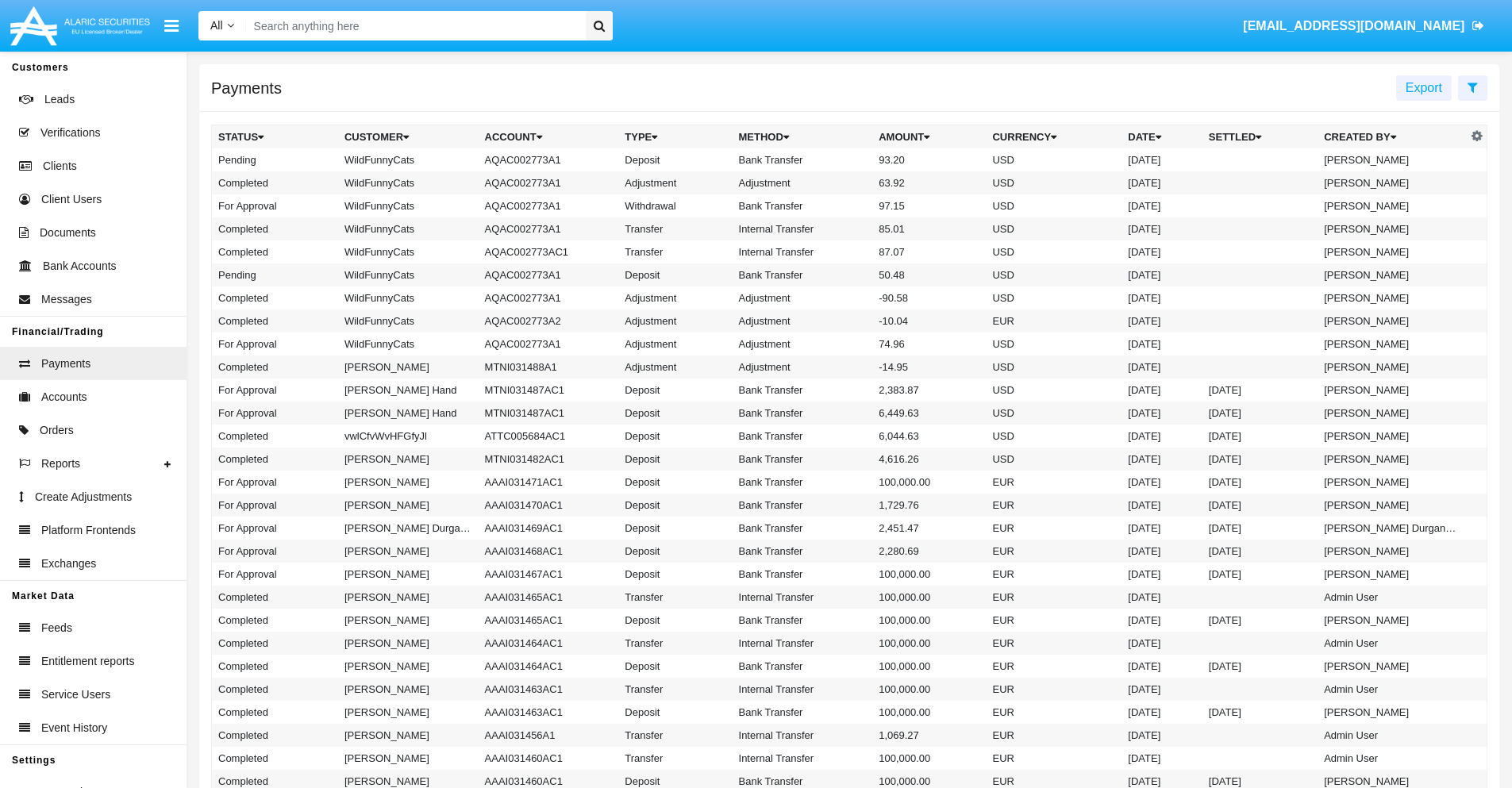
click at [849, 160] on td "Bank Transfer" at bounding box center [802, 160] width 140 height 23
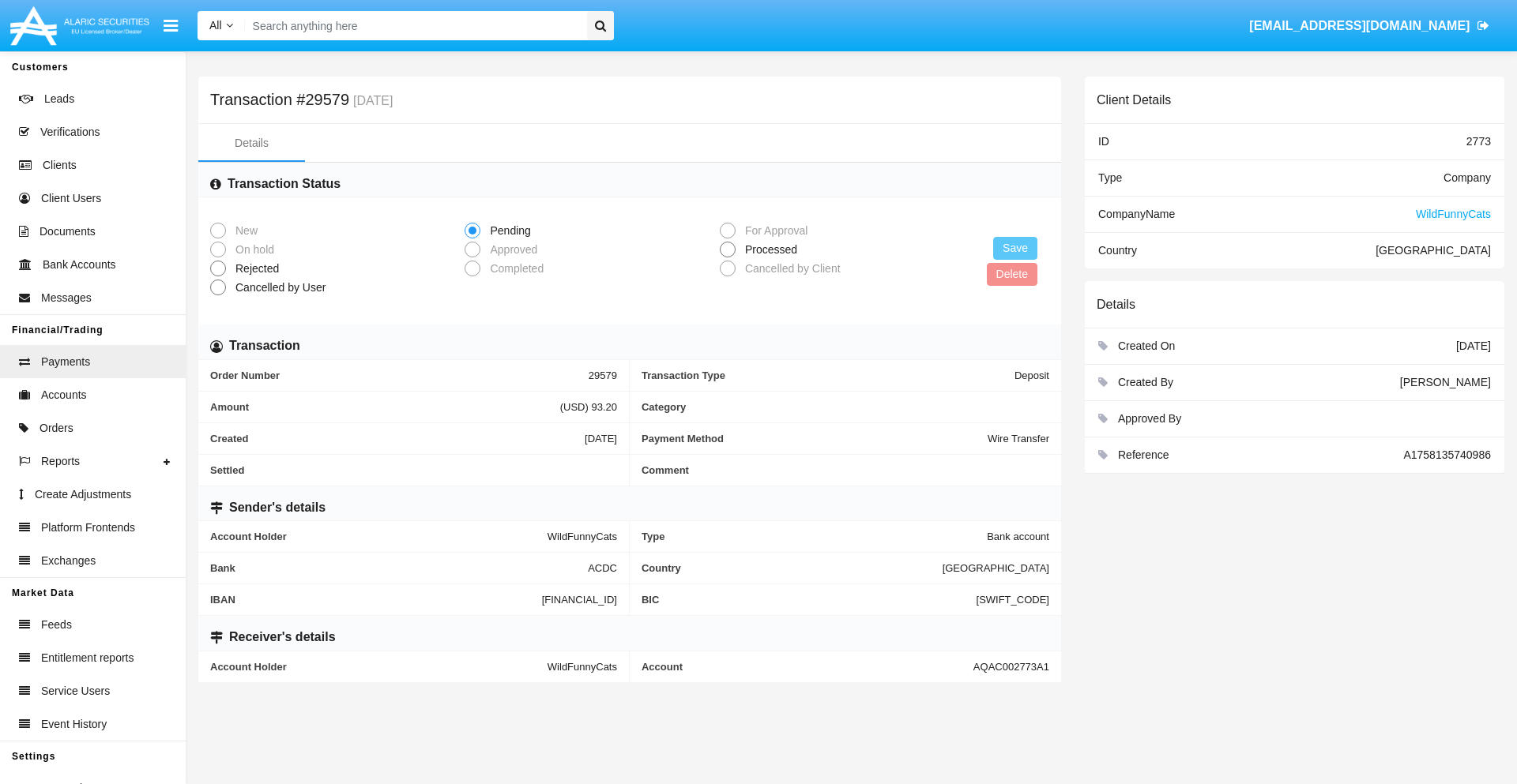
click at [768, 249] on span "Processed" at bounding box center [768, 250] width 65 height 17
click at [727, 258] on input "Processed" at bounding box center [727, 258] width 1 height 1
radio input "true"
click at [1015, 248] on button "Save" at bounding box center [1015, 248] width 44 height 23
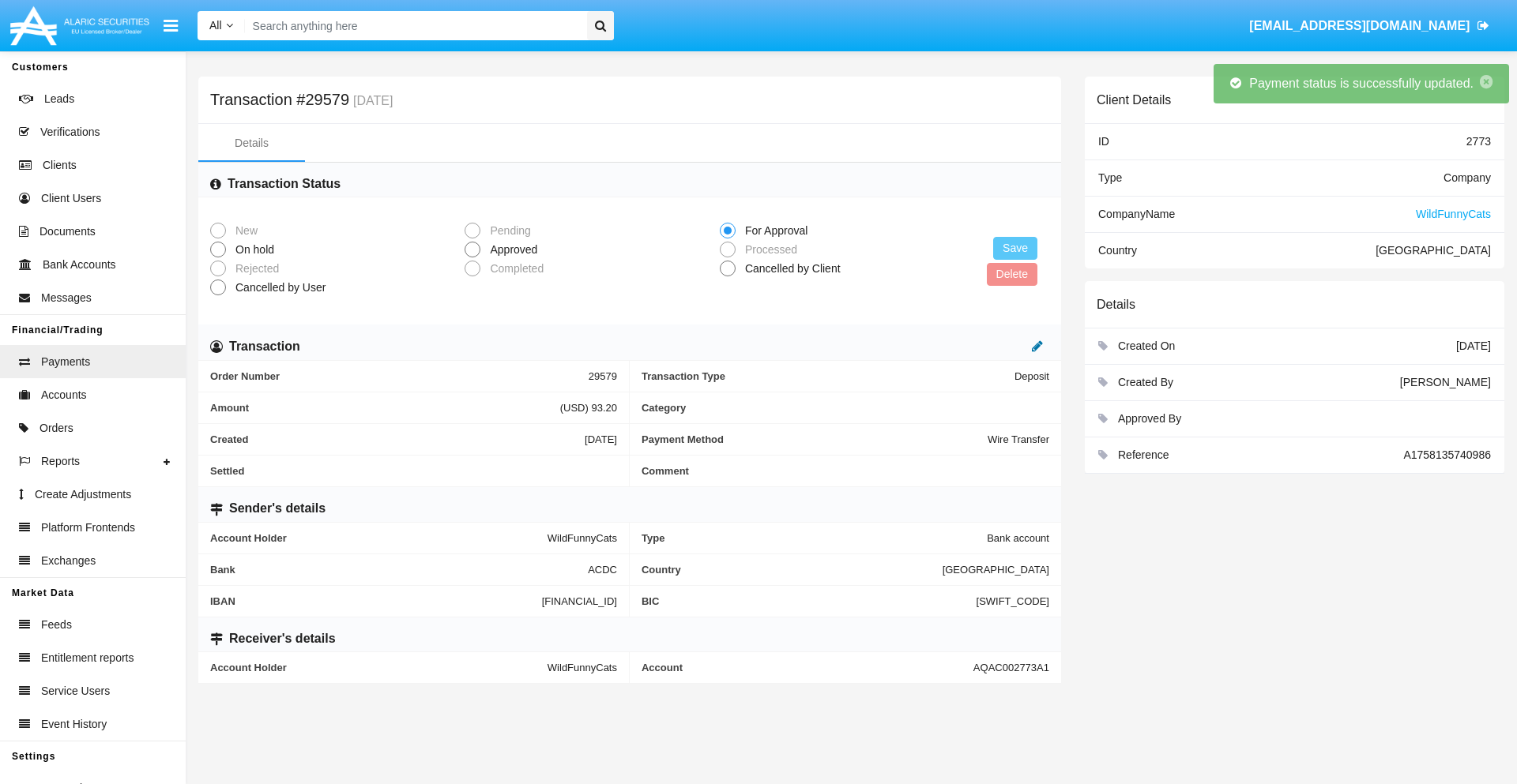
click at [1038, 346] on icon at bounding box center [1037, 346] width 11 height 13
type input "11.23"
click at [1021, 346] on icon at bounding box center [1020, 346] width 11 height 13
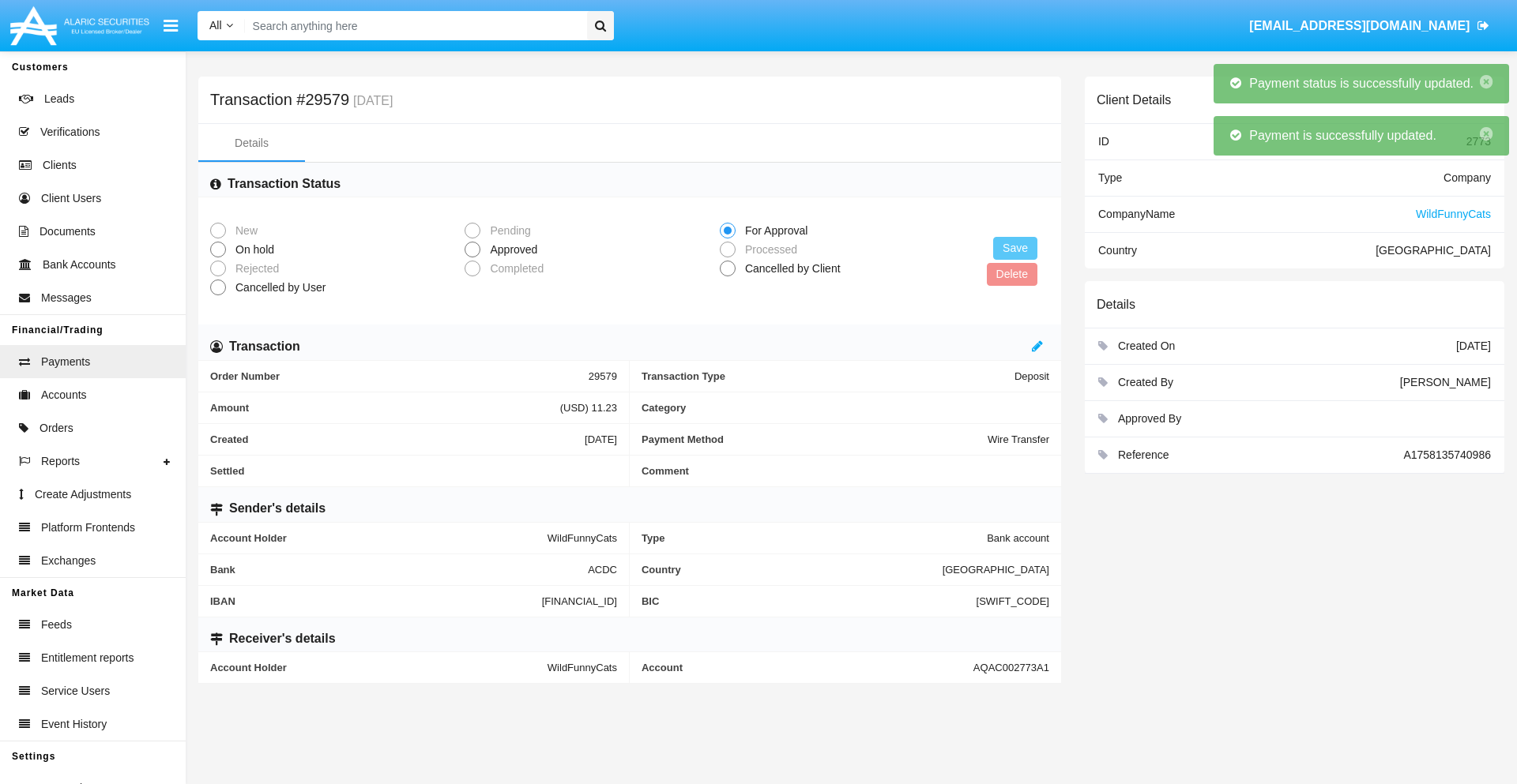
click at [510, 249] on span "Approved" at bounding box center [510, 250] width 61 height 17
click at [473, 258] on input "Approved" at bounding box center [472, 258] width 1 height 1
radio input "true"
click at [1015, 248] on button "Save" at bounding box center [1015, 248] width 44 height 23
